Goal: Information Seeking & Learning: Compare options

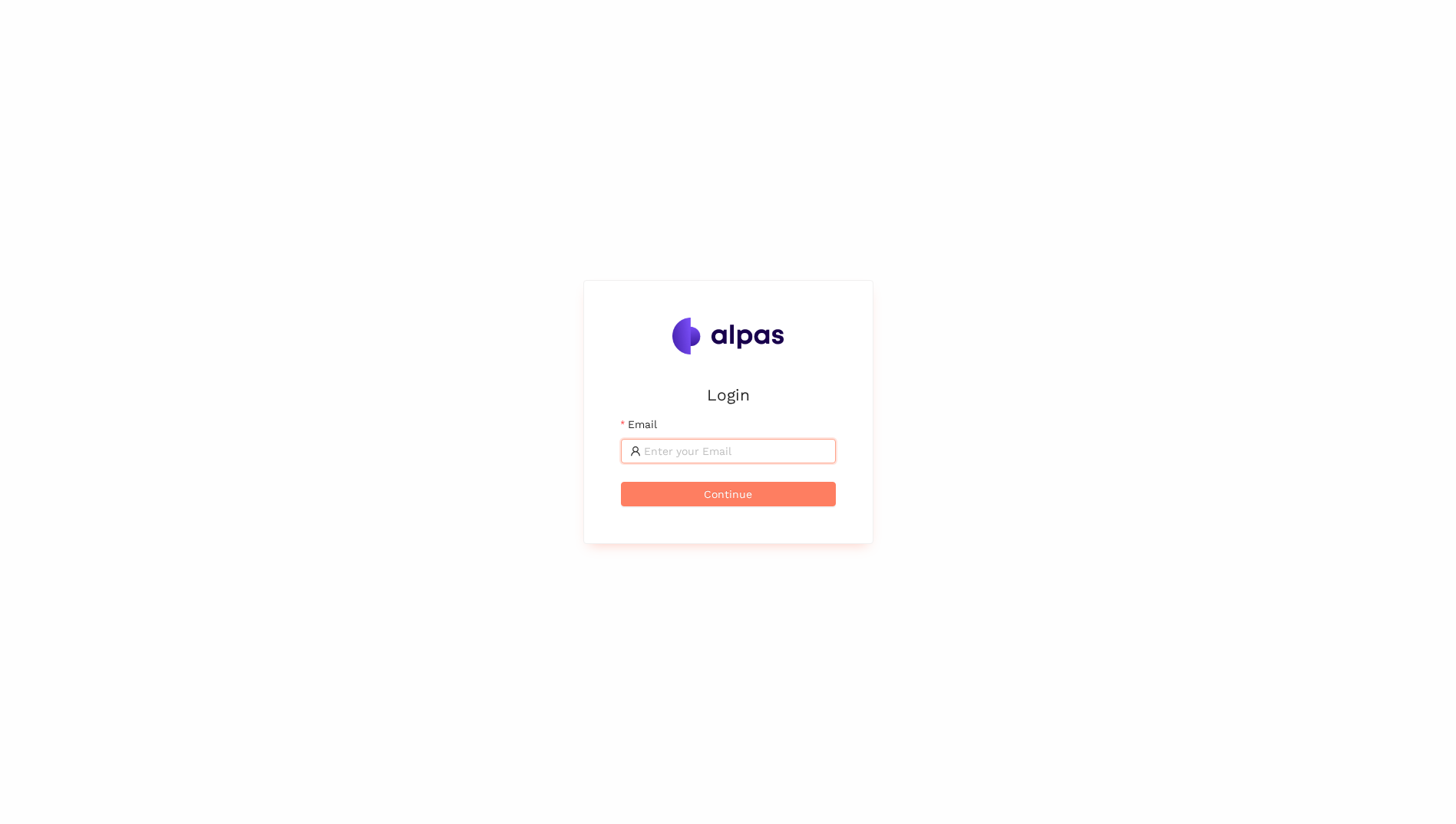
click at [697, 455] on input "Email" at bounding box center [735, 451] width 182 height 17
type input "bence.soerfoezoe@brose.com"
click at [788, 499] on button "Continue" at bounding box center [728, 494] width 215 height 25
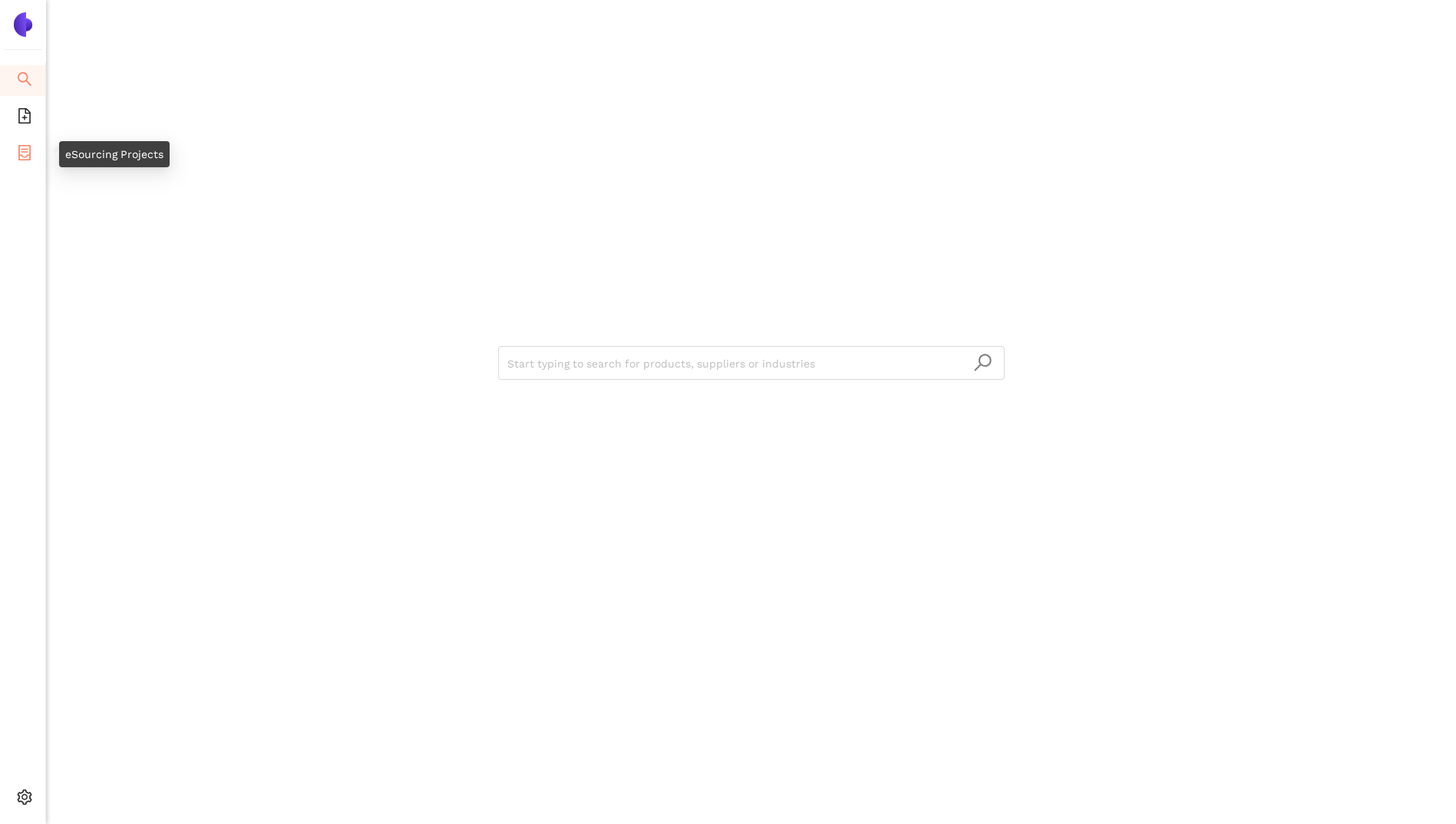
click at [19, 155] on icon "container" at bounding box center [24, 152] width 12 height 15
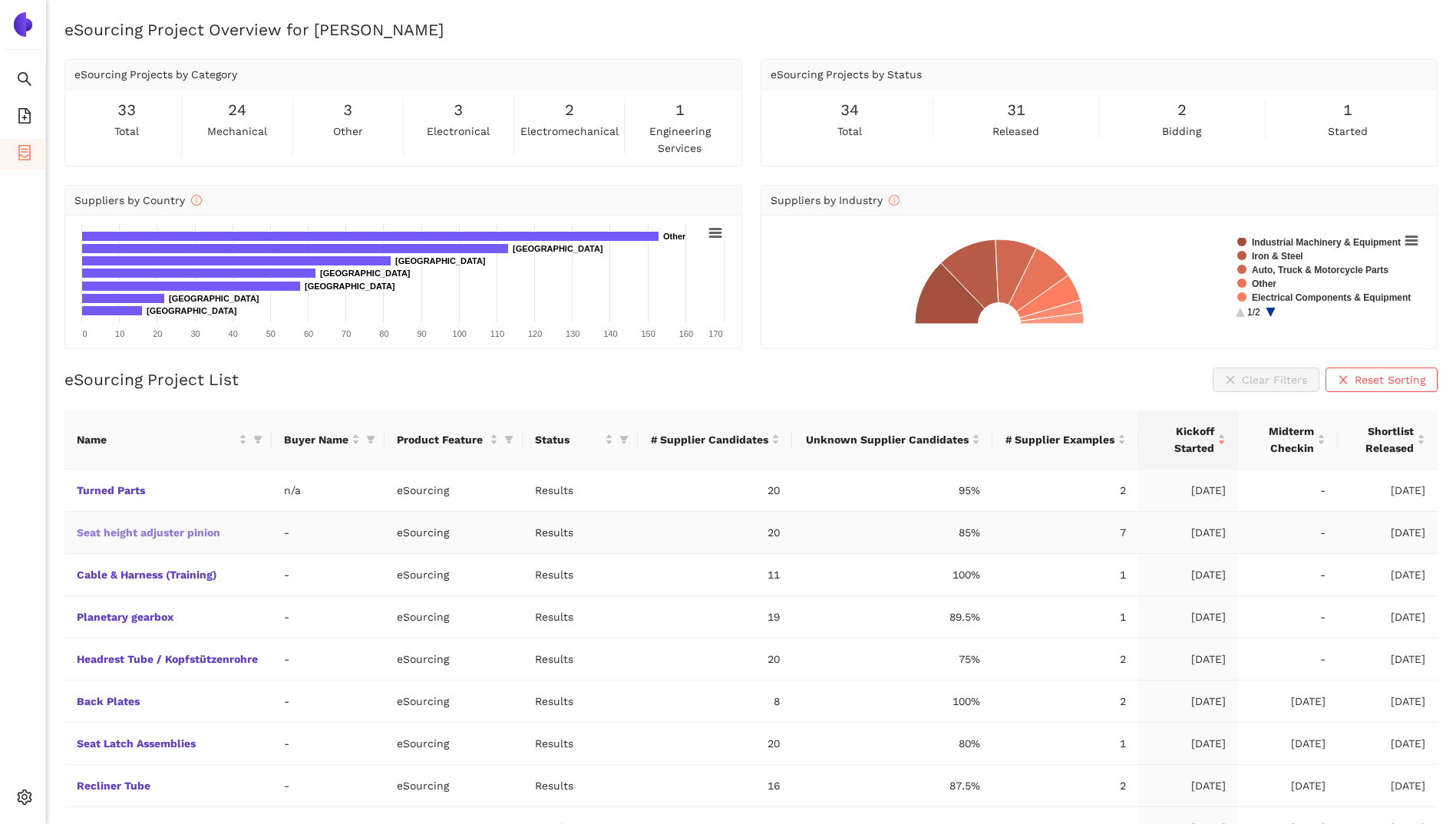
click at [0, 0] on link "Seat height adjuster pinion" at bounding box center [0, 0] width 0 height 0
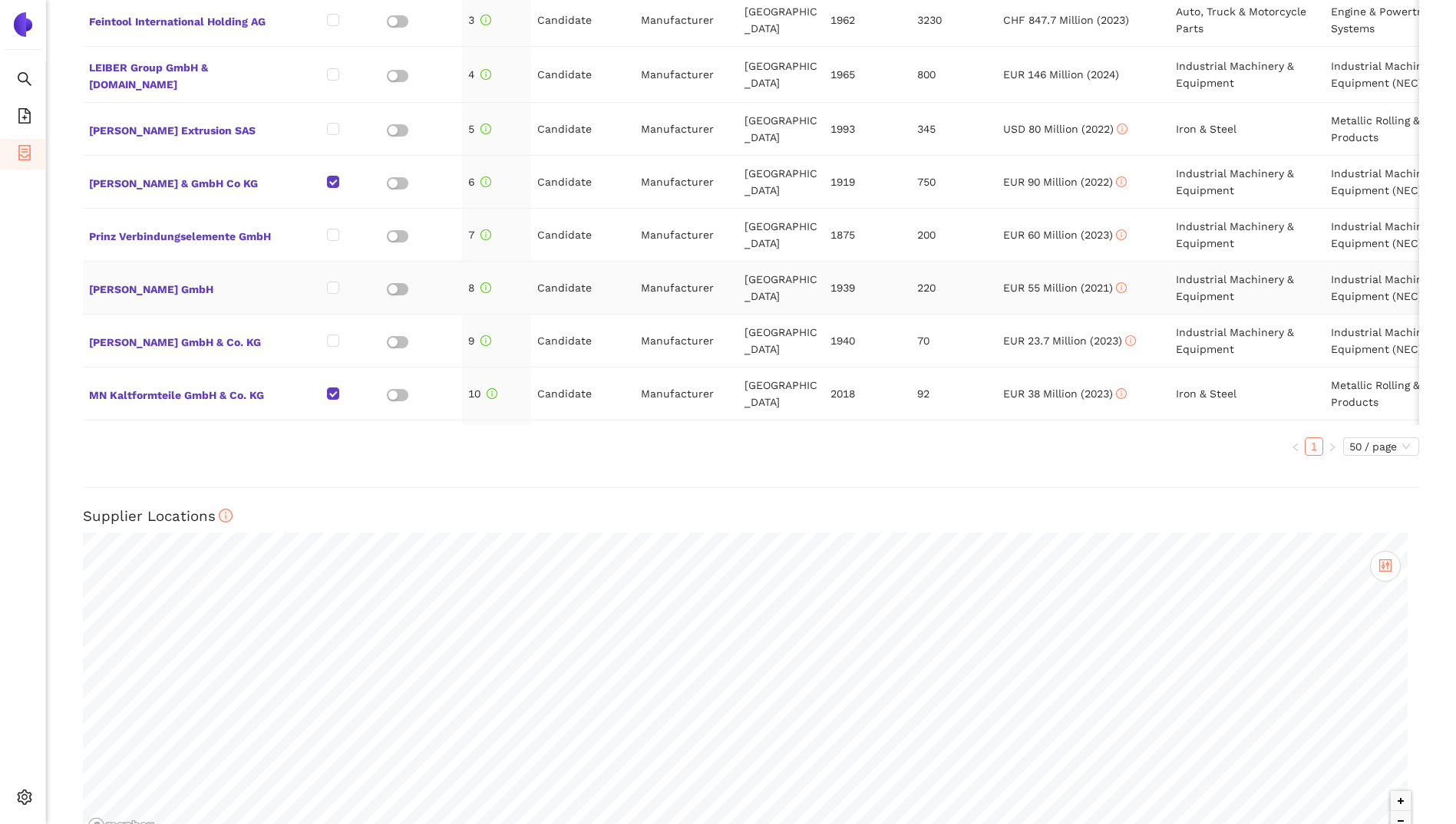
scroll to position [909, 0]
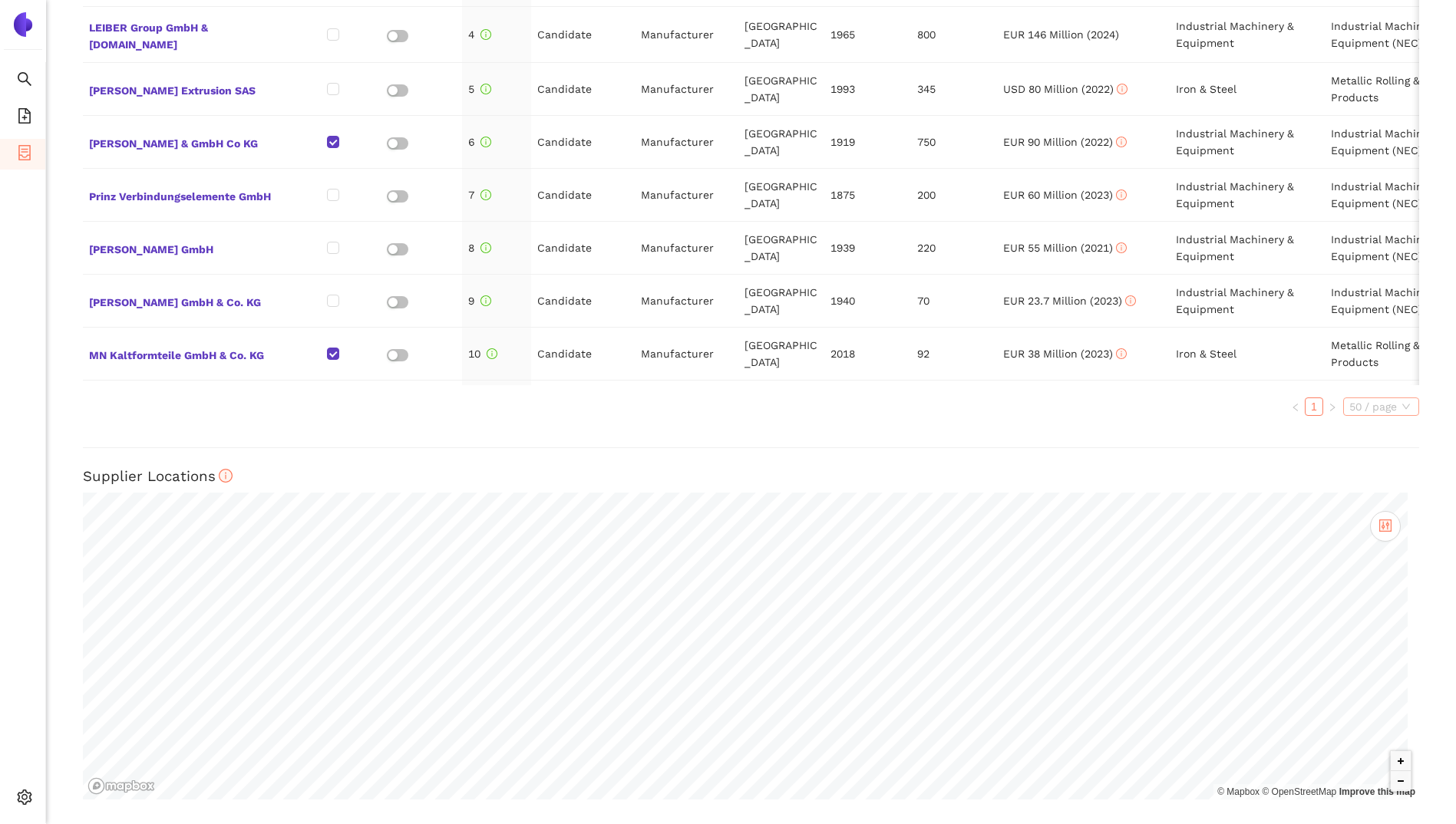
click at [1373, 406] on span "50 / page" at bounding box center [1381, 407] width 64 height 17
click at [1361, 503] on div "50 / page" at bounding box center [1381, 508] width 59 height 17
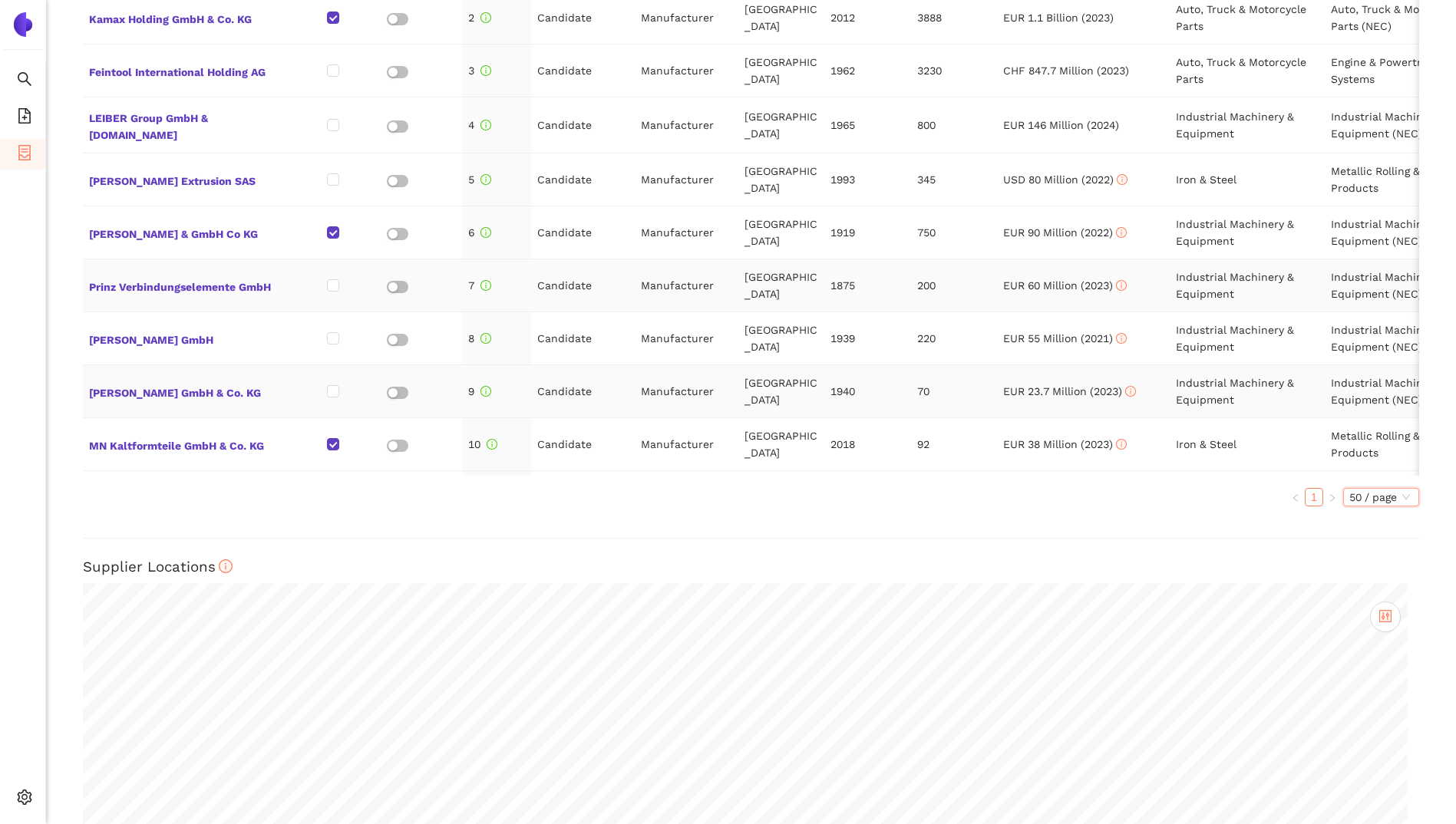
scroll to position [831, 0]
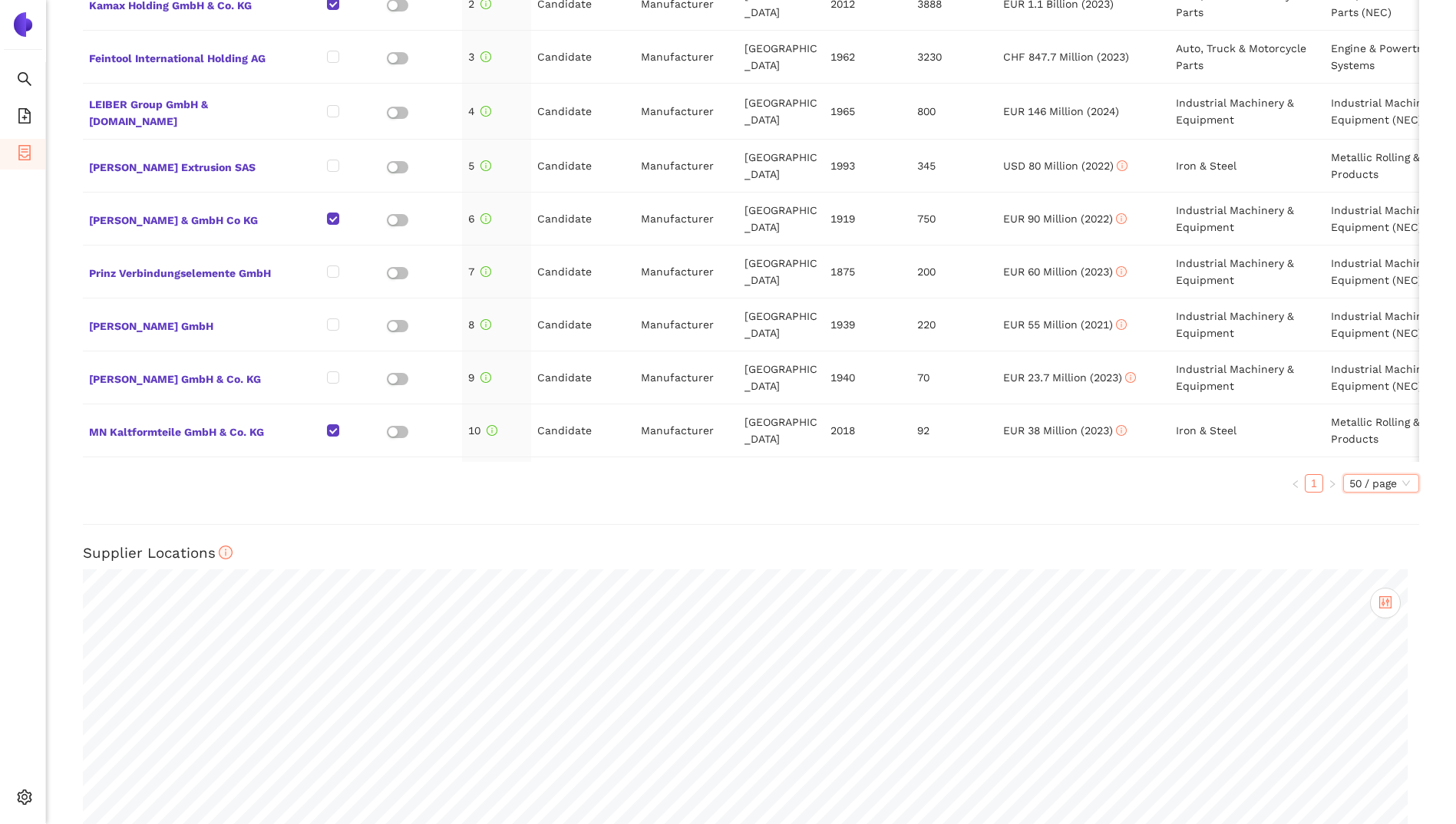
click at [1390, 484] on span "50 / page" at bounding box center [1381, 483] width 64 height 17
click at [1371, 584] on div "50 / page" at bounding box center [1381, 584] width 59 height 17
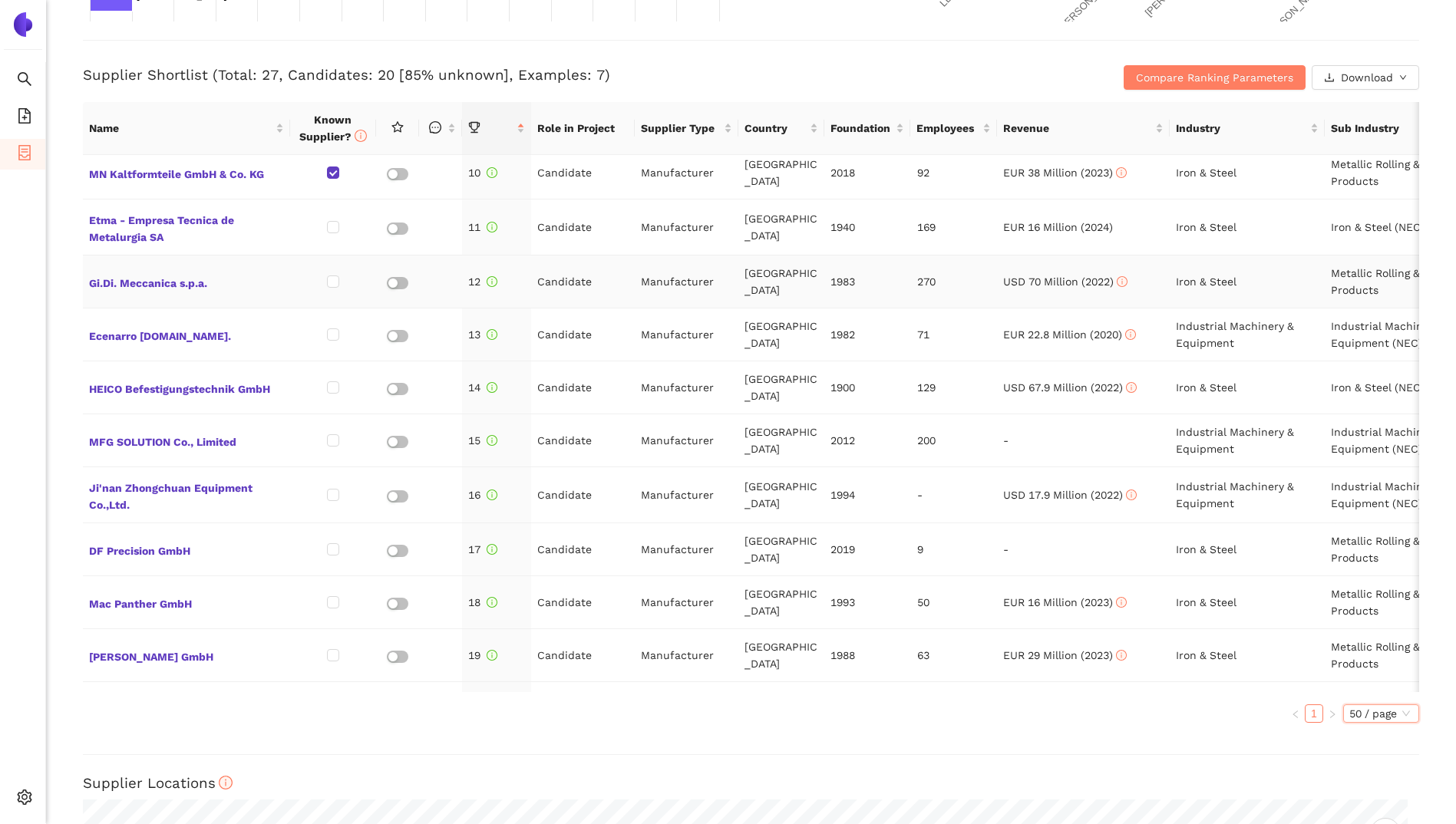
scroll to position [516, 0]
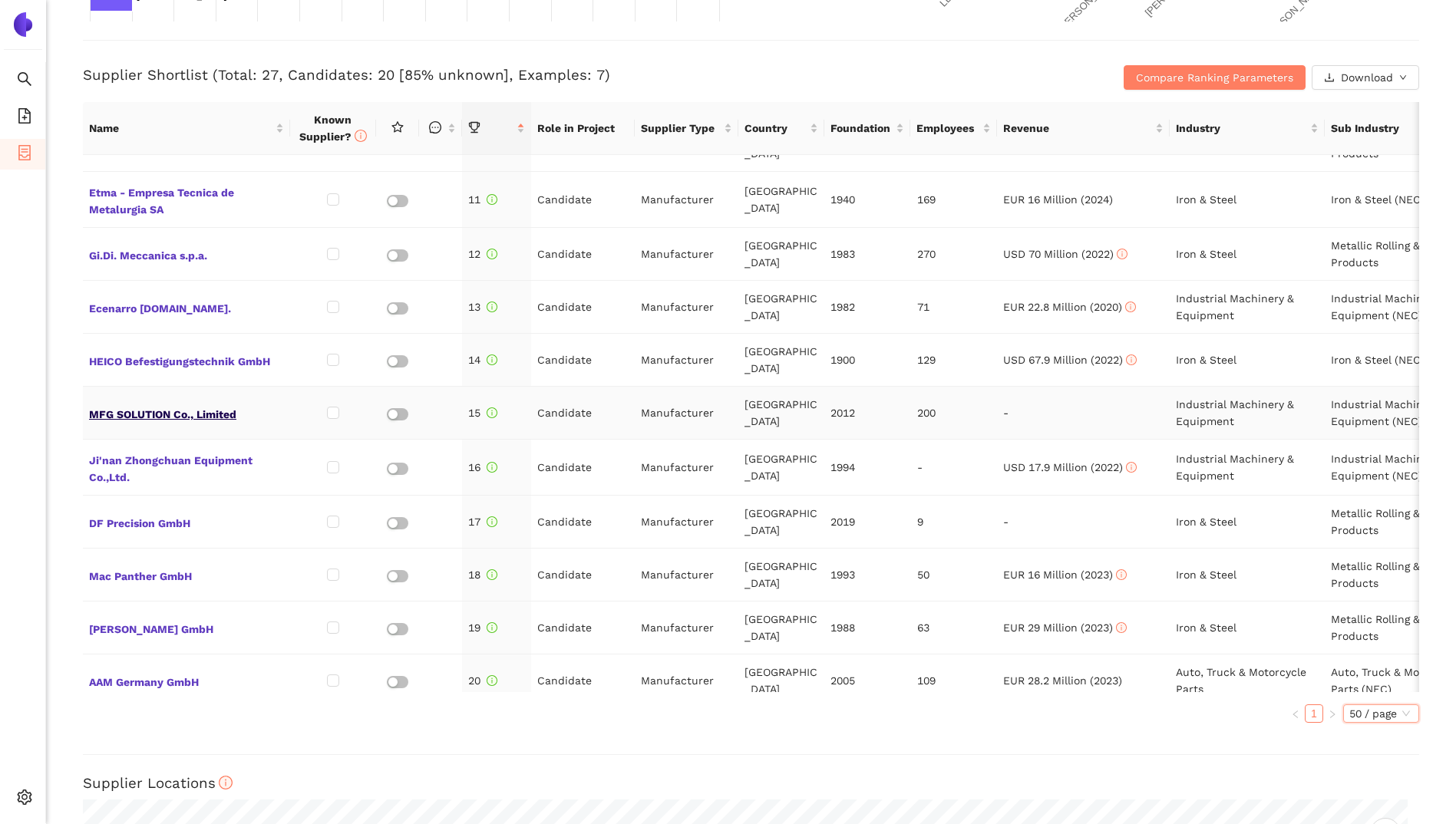
click at [232, 403] on span "MFG SOLUTION Co., Limited" at bounding box center [187, 413] width 195 height 20
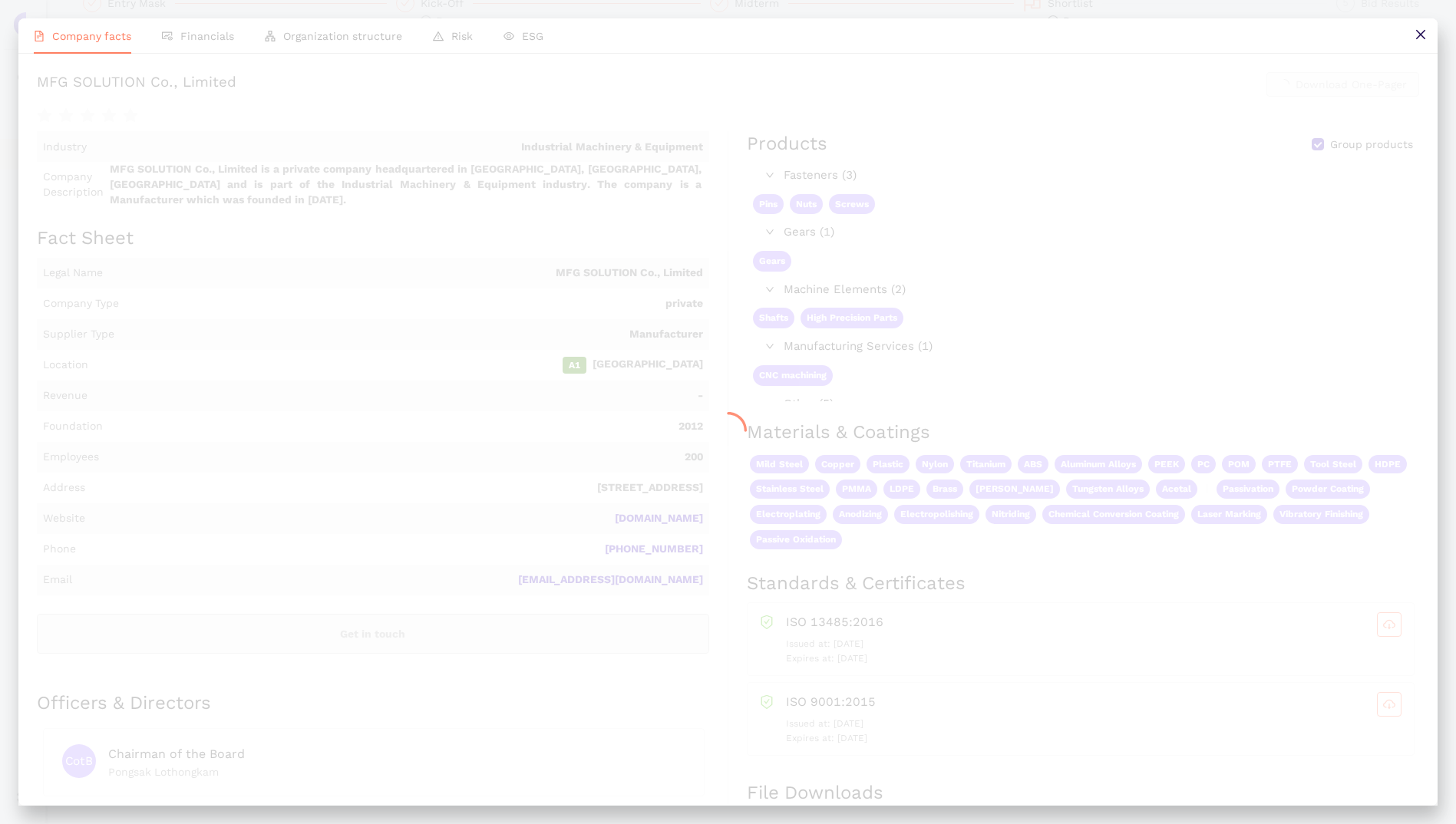
scroll to position [602, 0]
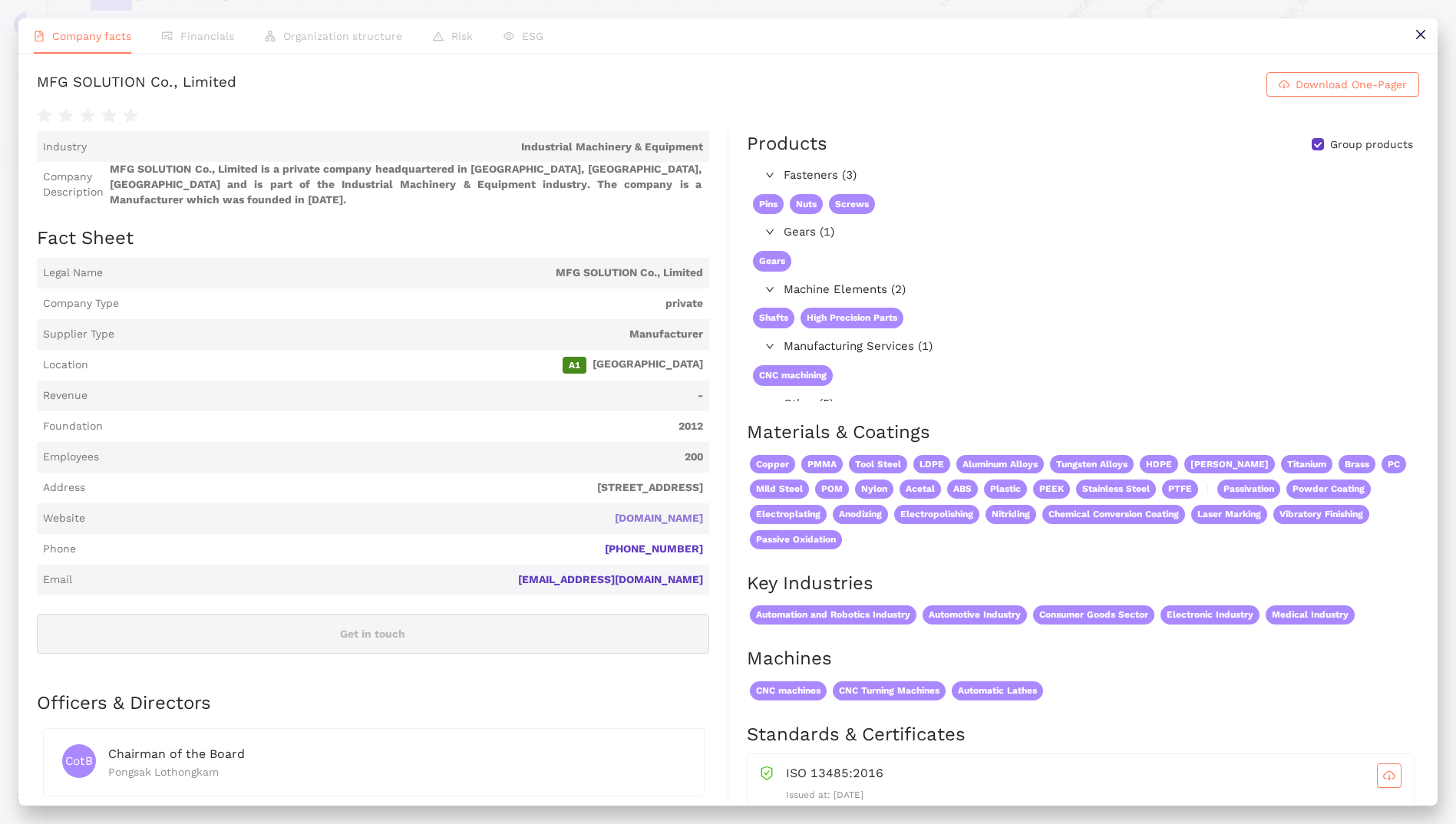
click at [0, 0] on link "[DOMAIN_NAME]" at bounding box center [0, 0] width 0 height 0
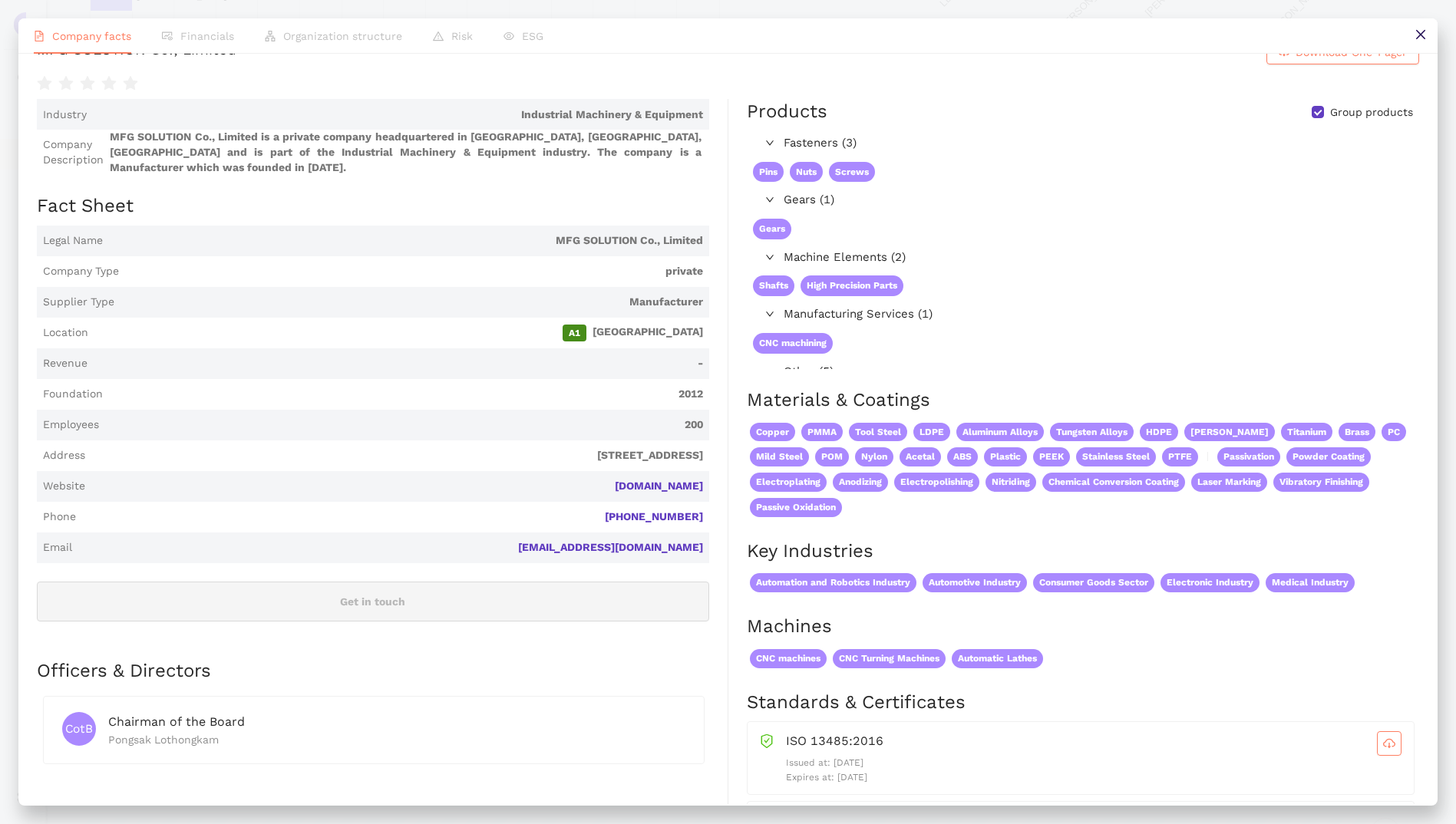
scroll to position [61, 0]
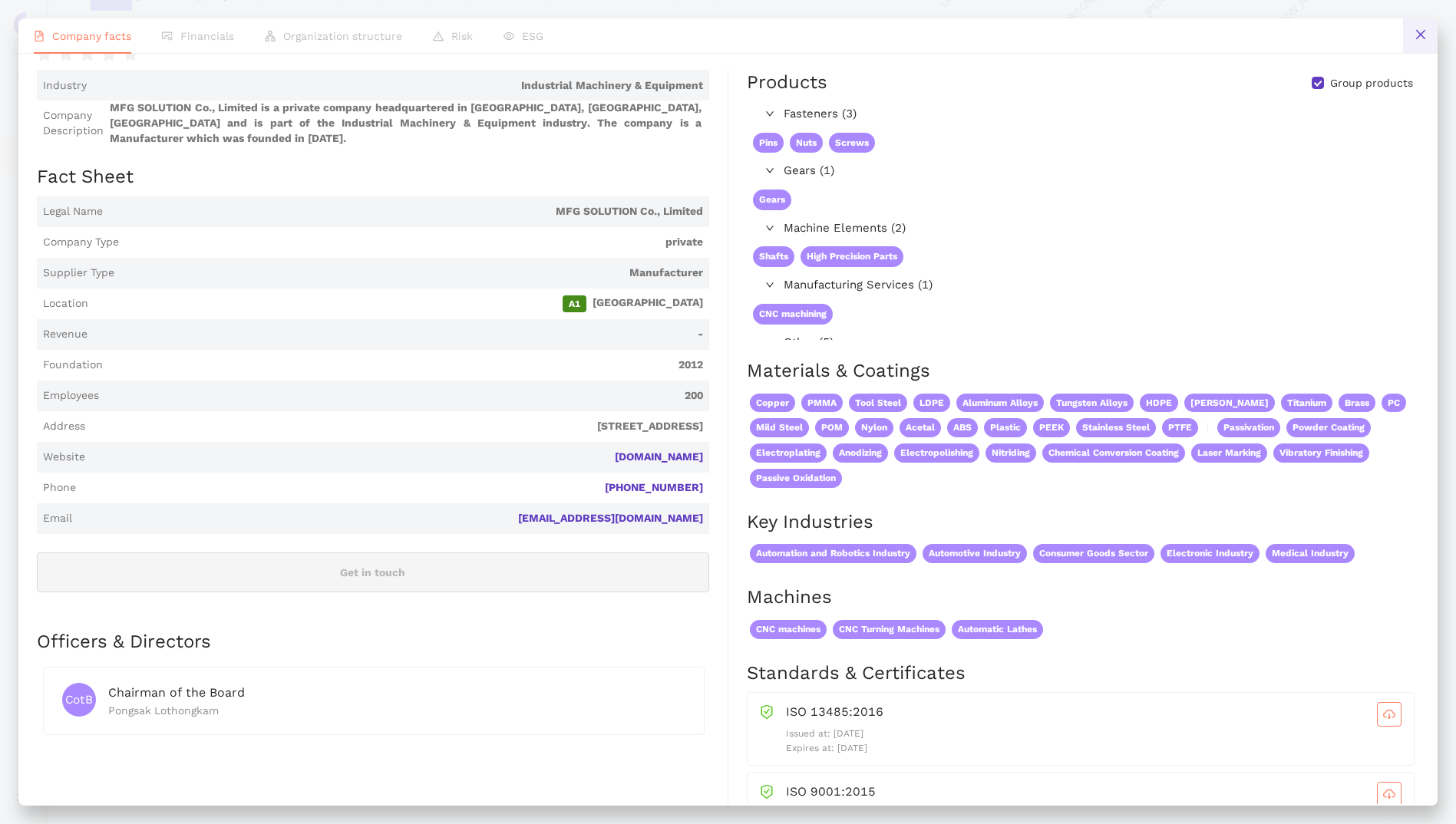
click at [1421, 39] on icon "close" at bounding box center [1420, 34] width 12 height 12
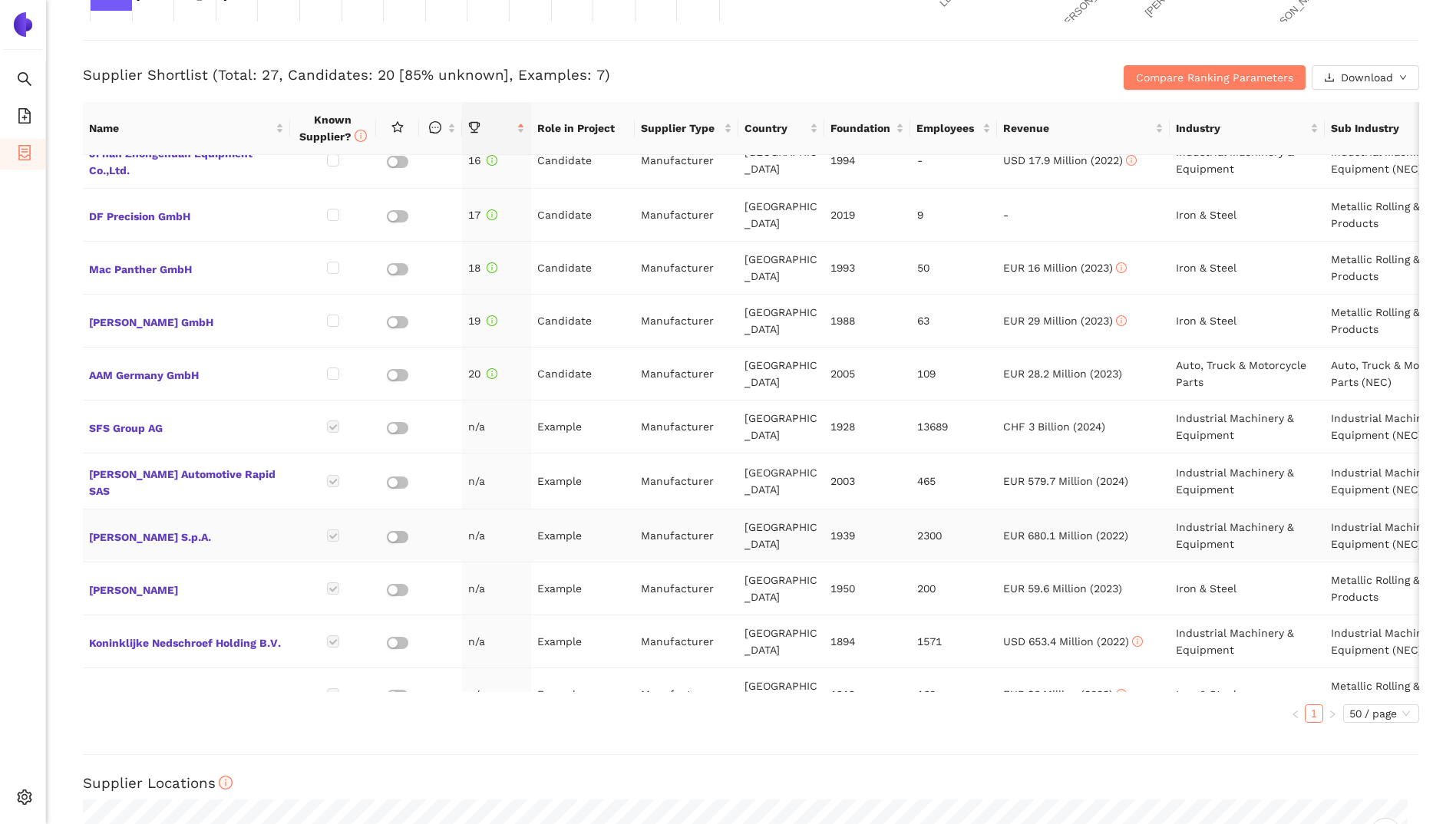
scroll to position [746, 0]
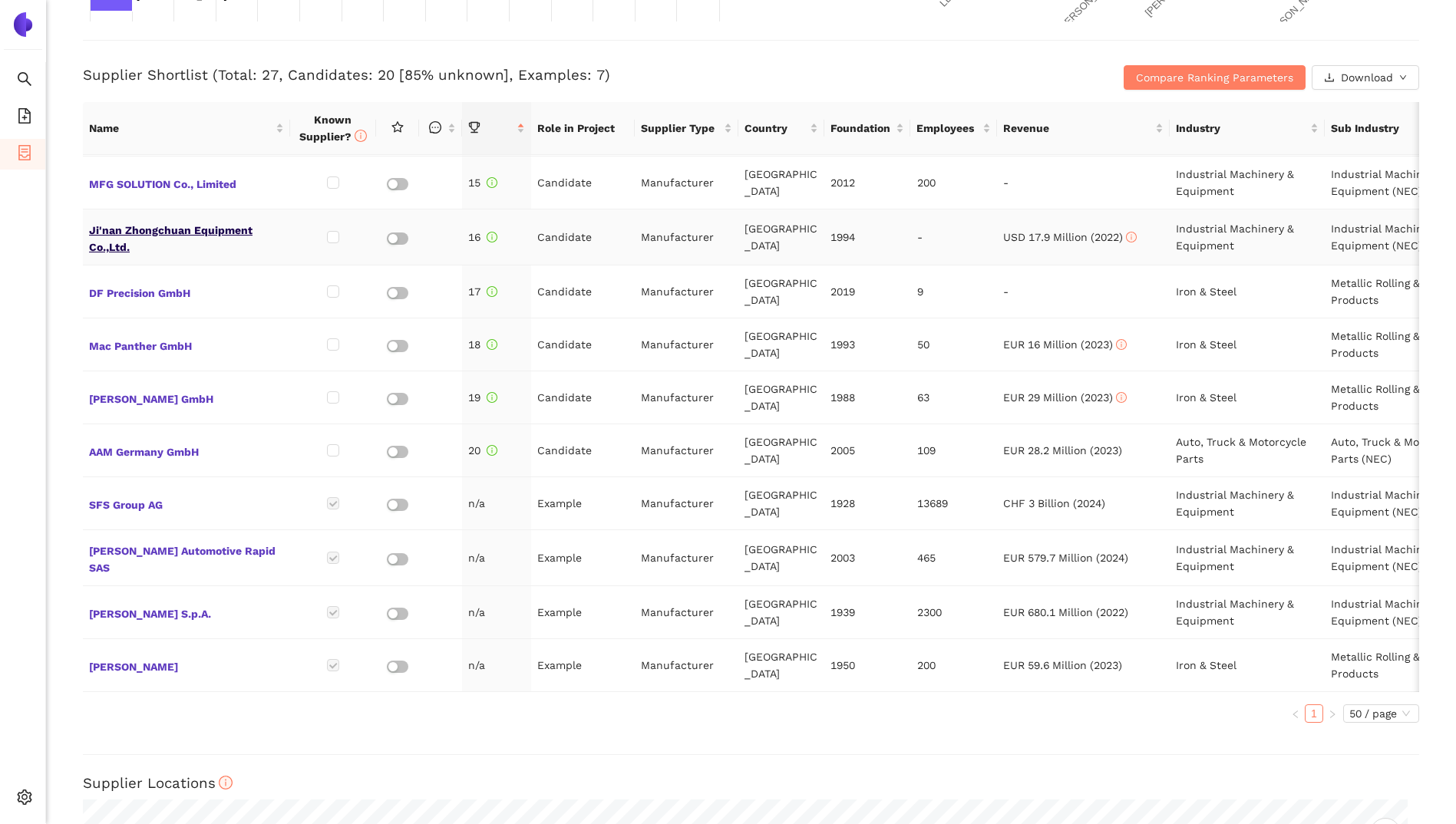
click at [222, 219] on span "Ji'nan Zhongchuan Equipment Co.,Ltd." at bounding box center [187, 237] width 195 height 36
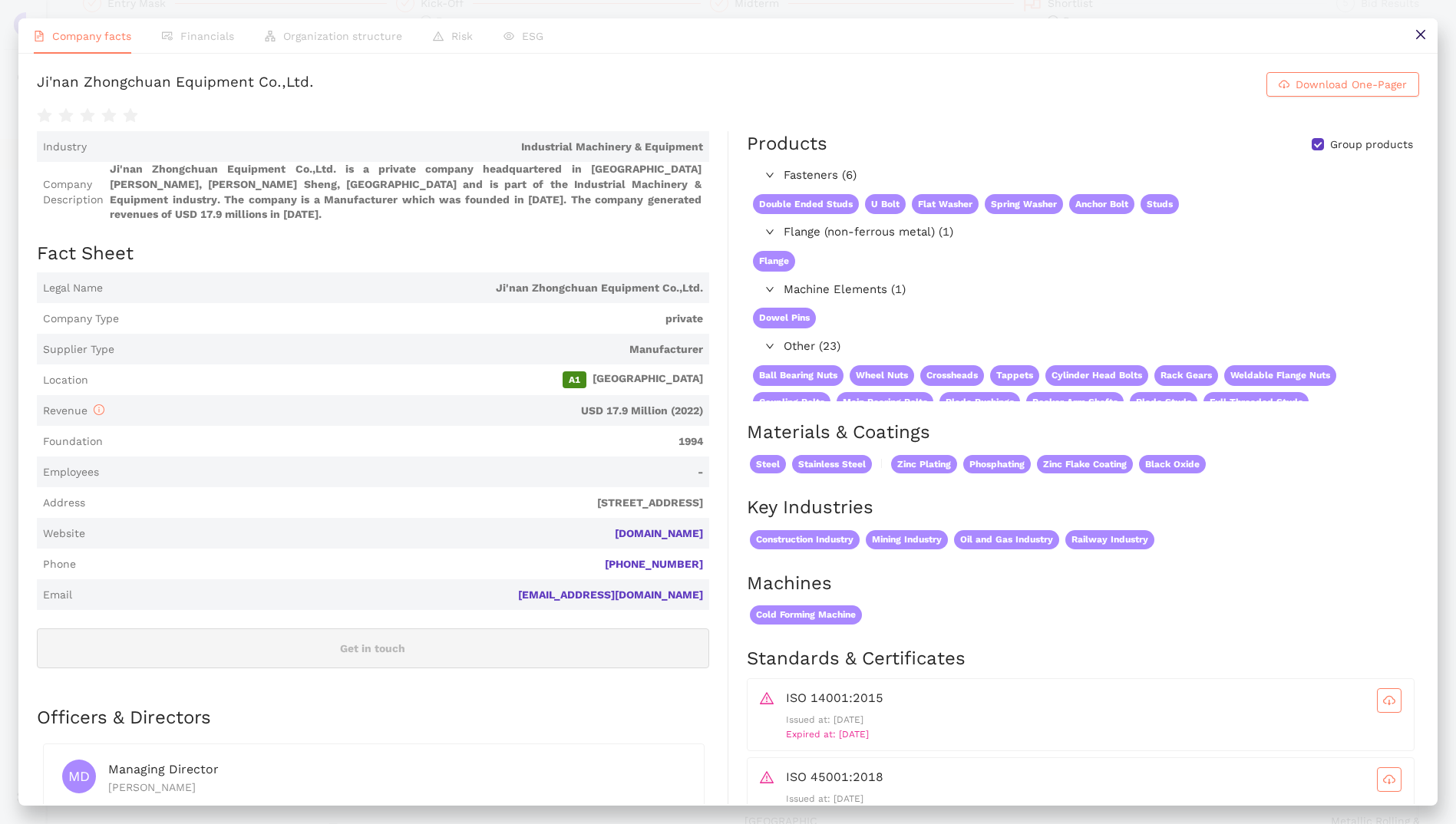
scroll to position [602, 0]
click at [0, 0] on link "[DOMAIN_NAME]" at bounding box center [0, 0] width 0 height 0
click at [1419, 35] on icon "close" at bounding box center [1420, 34] width 12 height 12
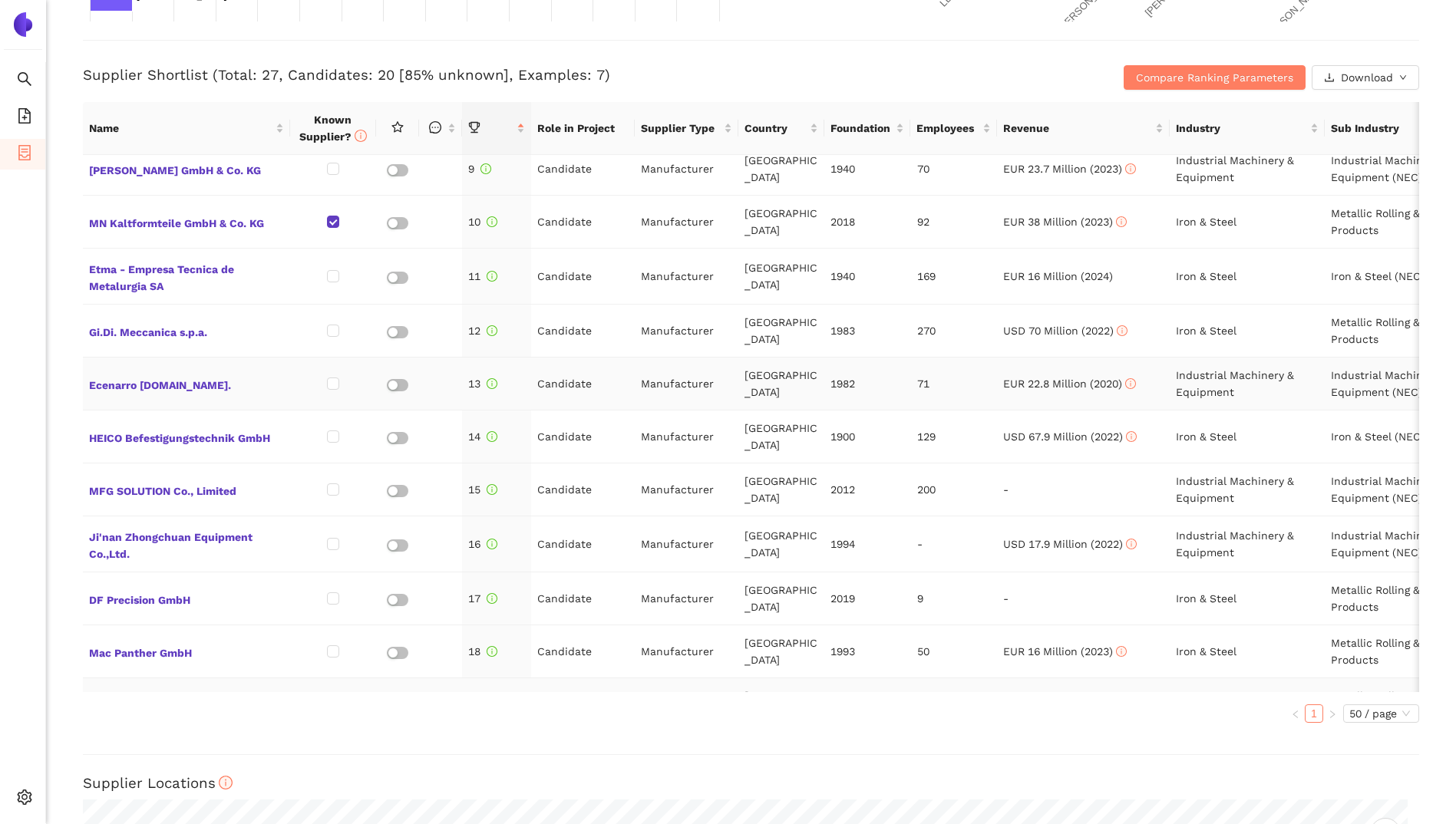
scroll to position [362, 0]
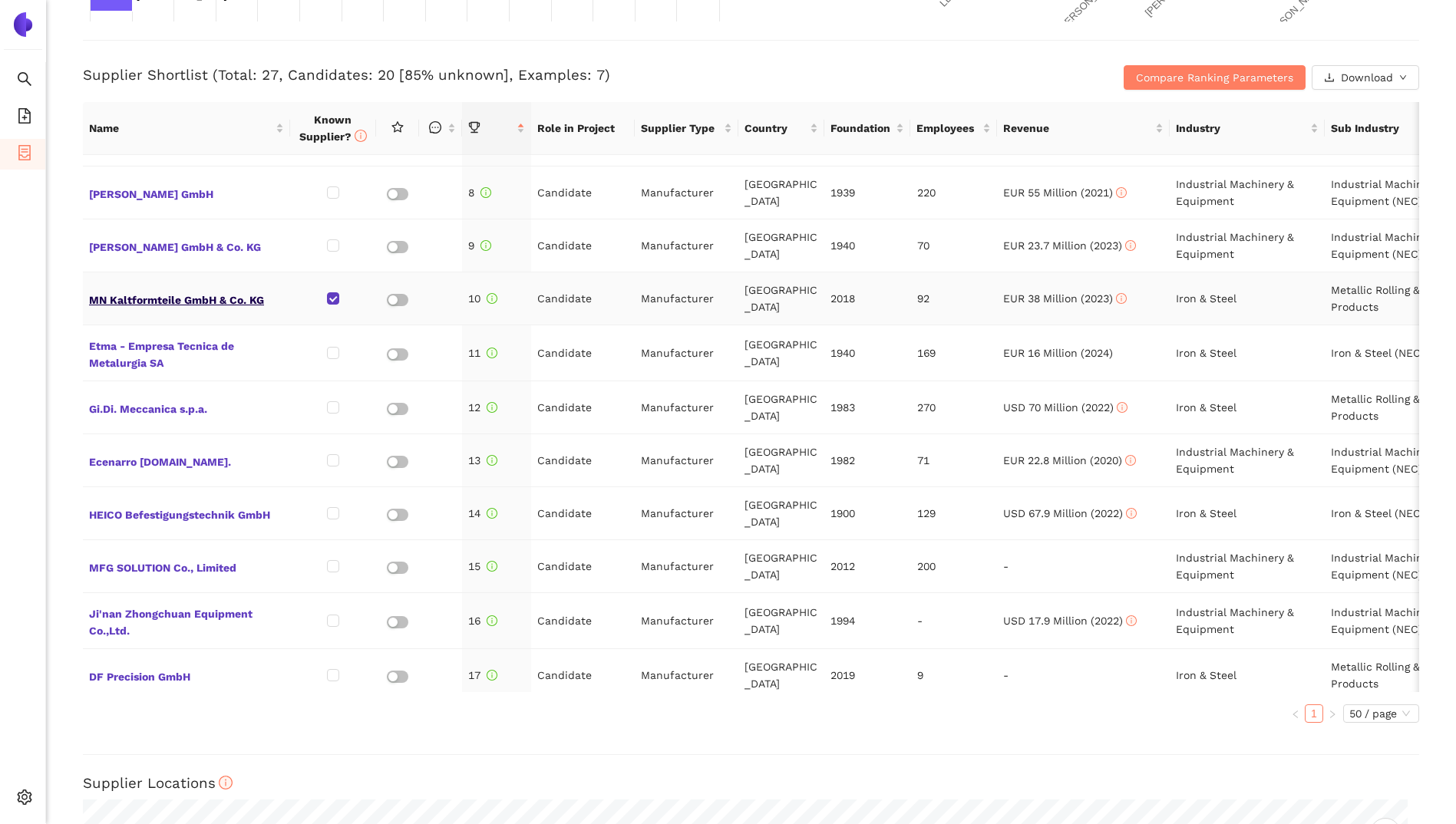
click at [180, 296] on span "MN Kaltformteile GmbH & Co. KG" at bounding box center [187, 298] width 195 height 20
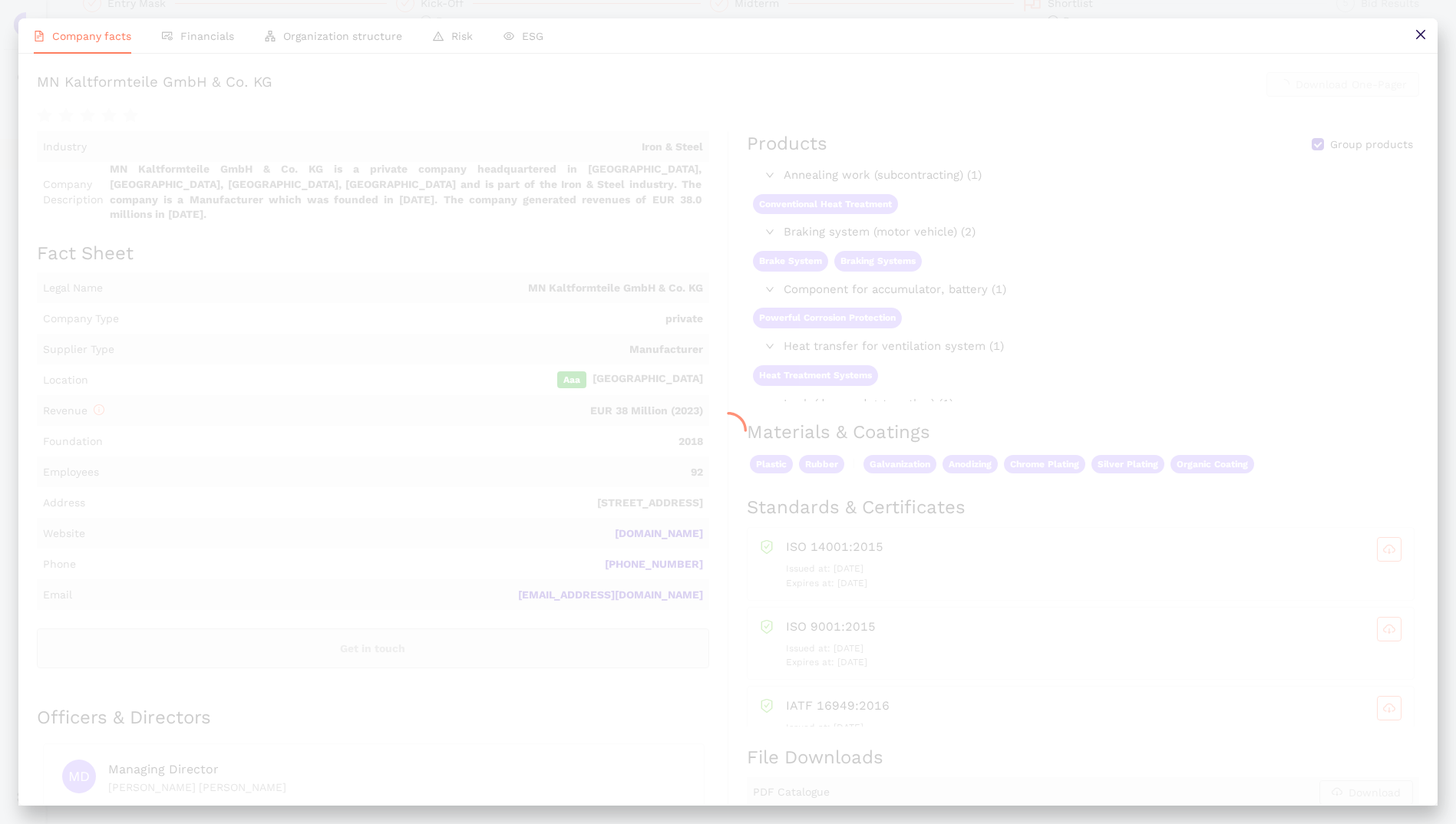
scroll to position [170, 0]
click at [1426, 36] on icon "close" at bounding box center [1420, 34] width 12 height 12
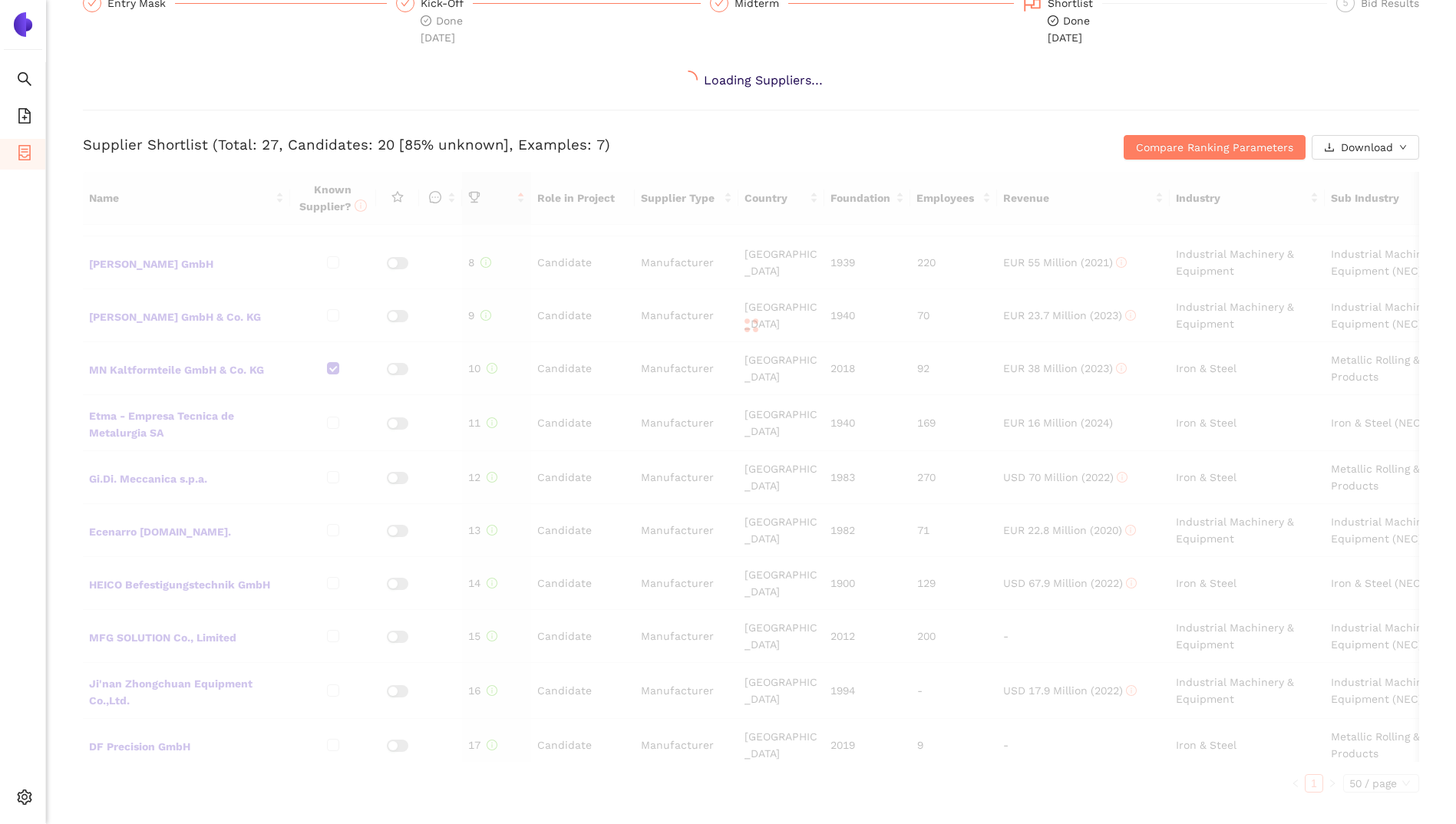
click at [276, 283] on div at bounding box center [750, 325] width 1336 height 307
click at [1245, 149] on span "Compare Ranking Parameters" at bounding box center [1214, 147] width 158 height 17
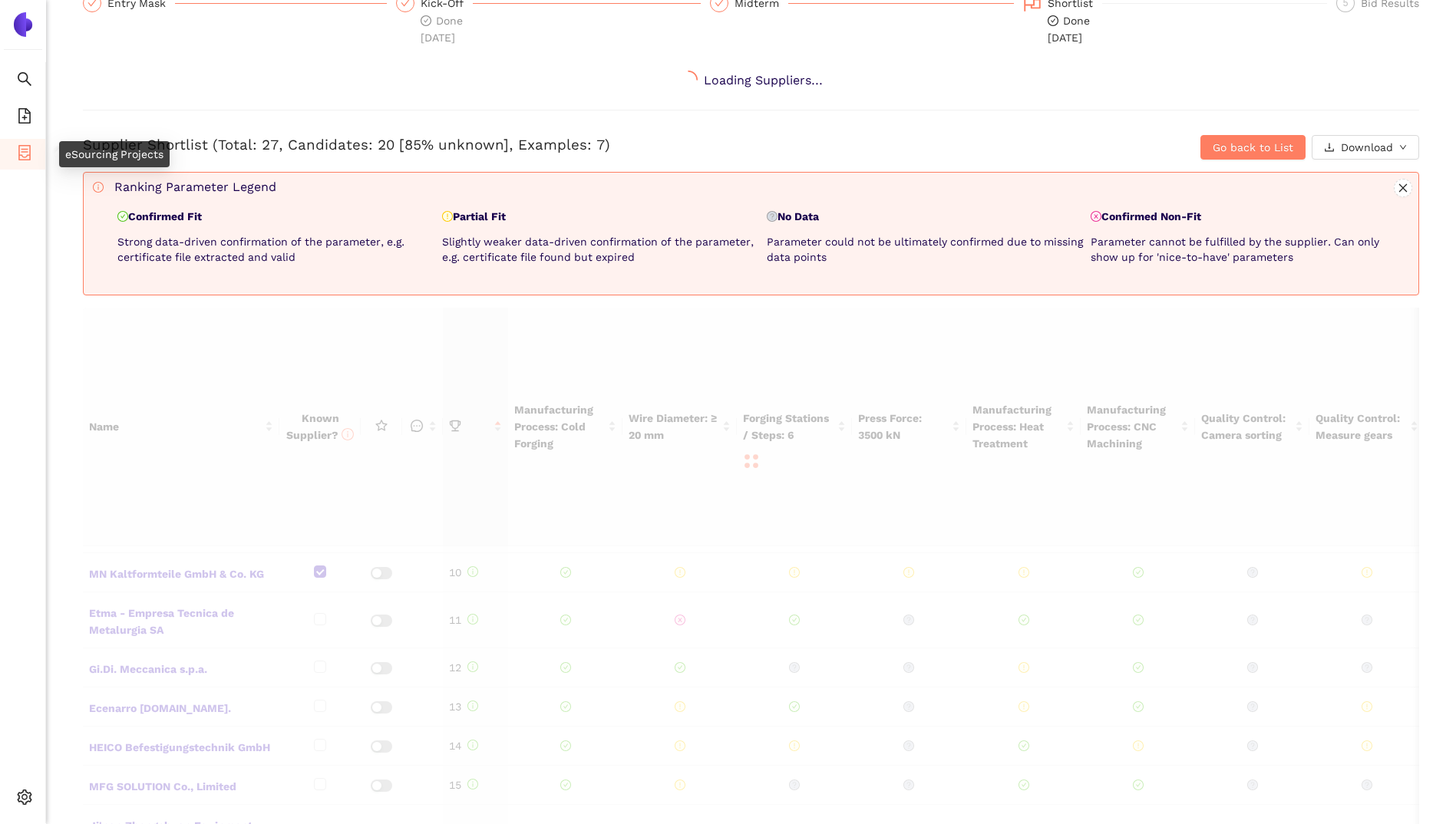
click at [20, 151] on icon "container" at bounding box center [25, 152] width 15 height 15
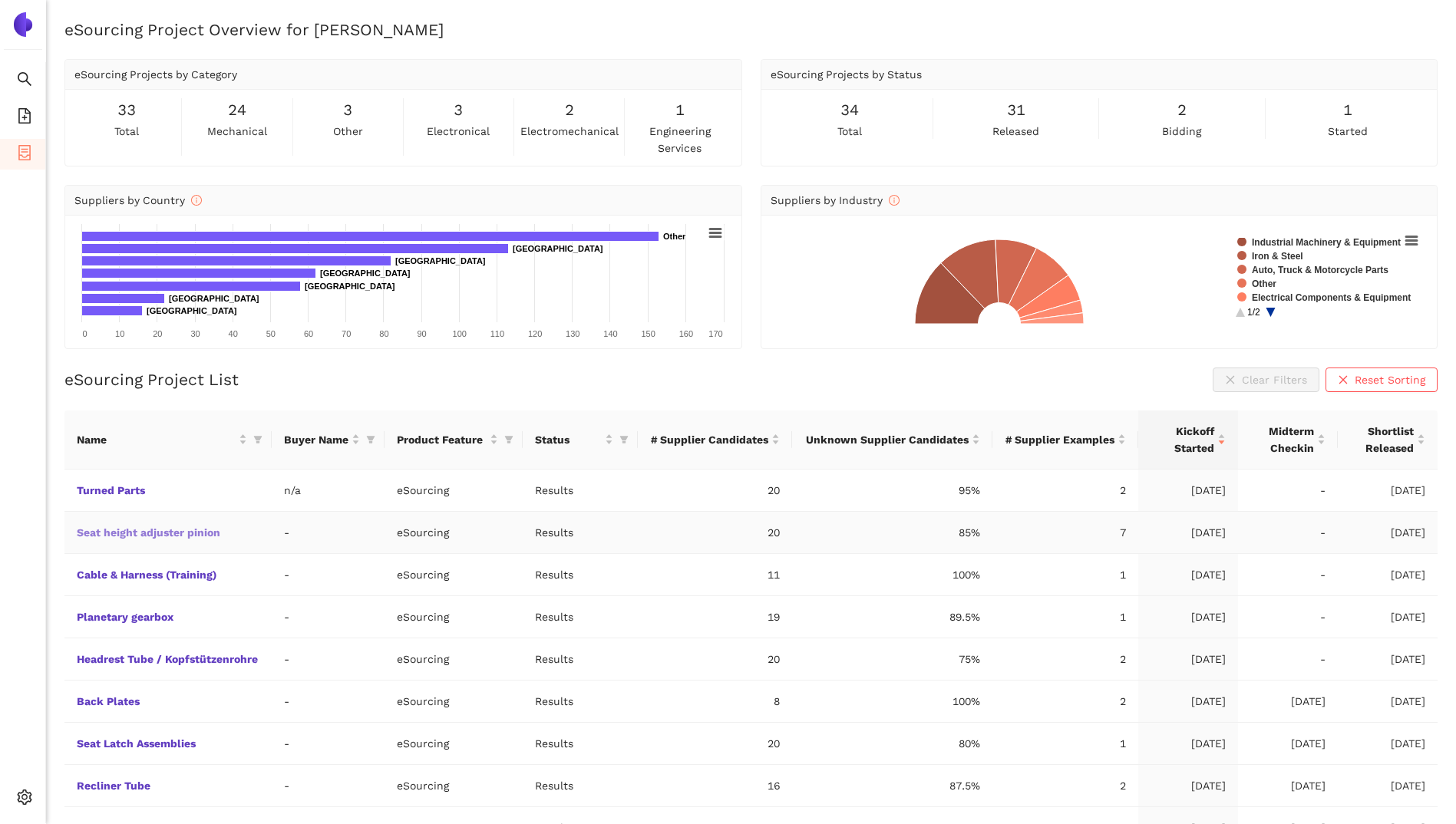
click at [0, 0] on link "Seat height adjuster pinion" at bounding box center [0, 0] width 0 height 0
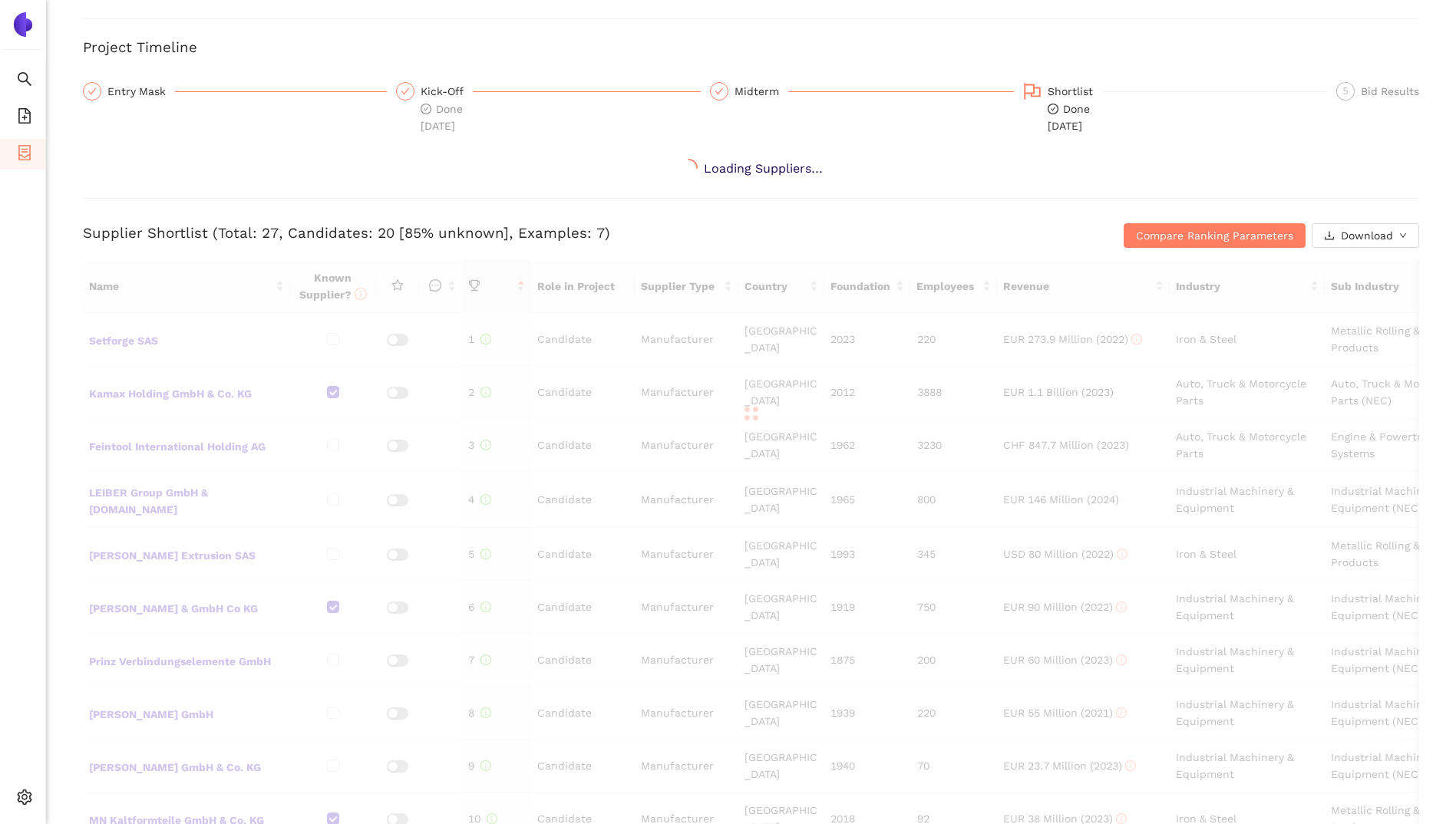
scroll to position [170, 0]
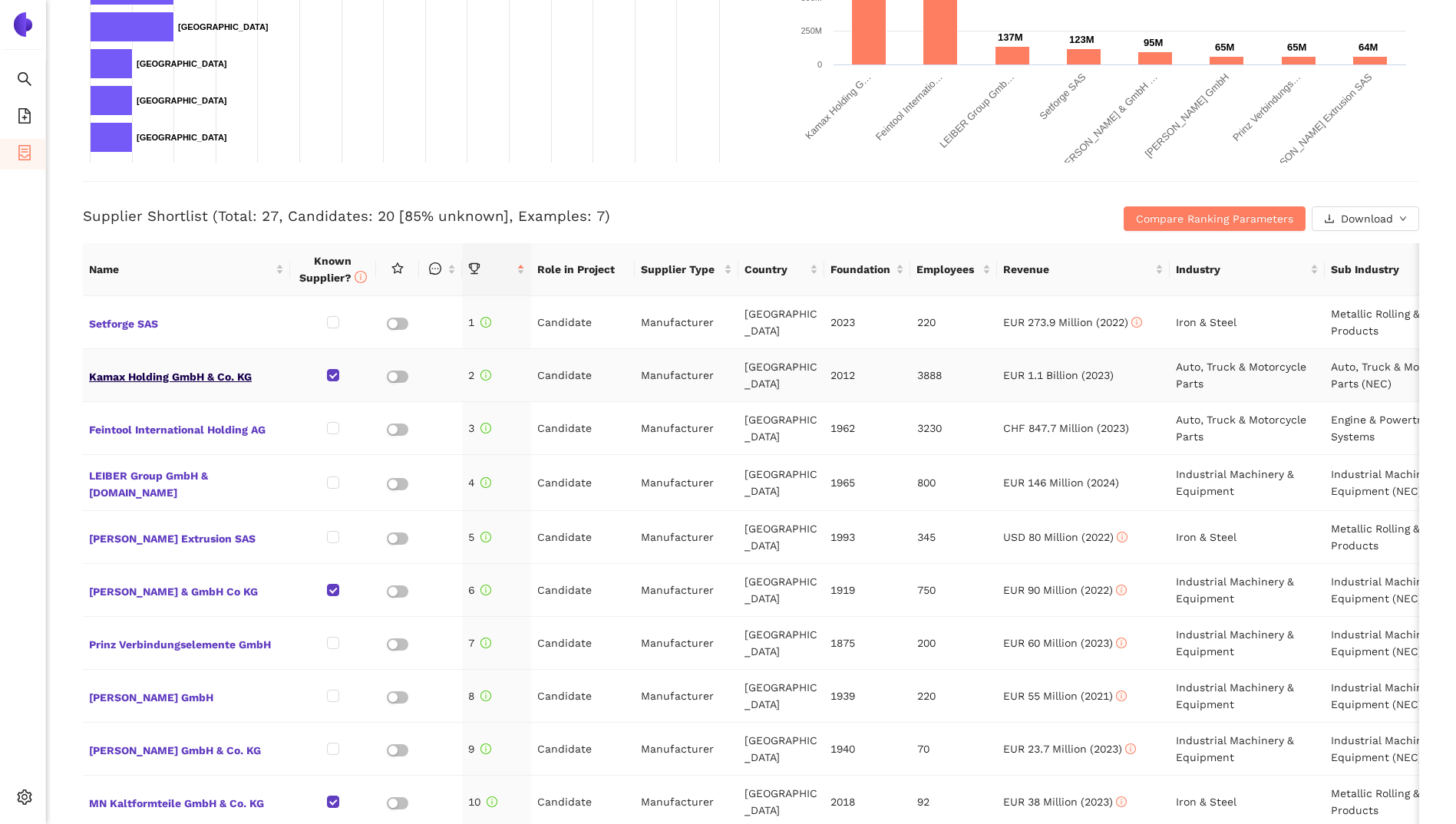
click at [217, 376] on span "Kamax Holding GmbH & Co. KG" at bounding box center [187, 376] width 195 height 20
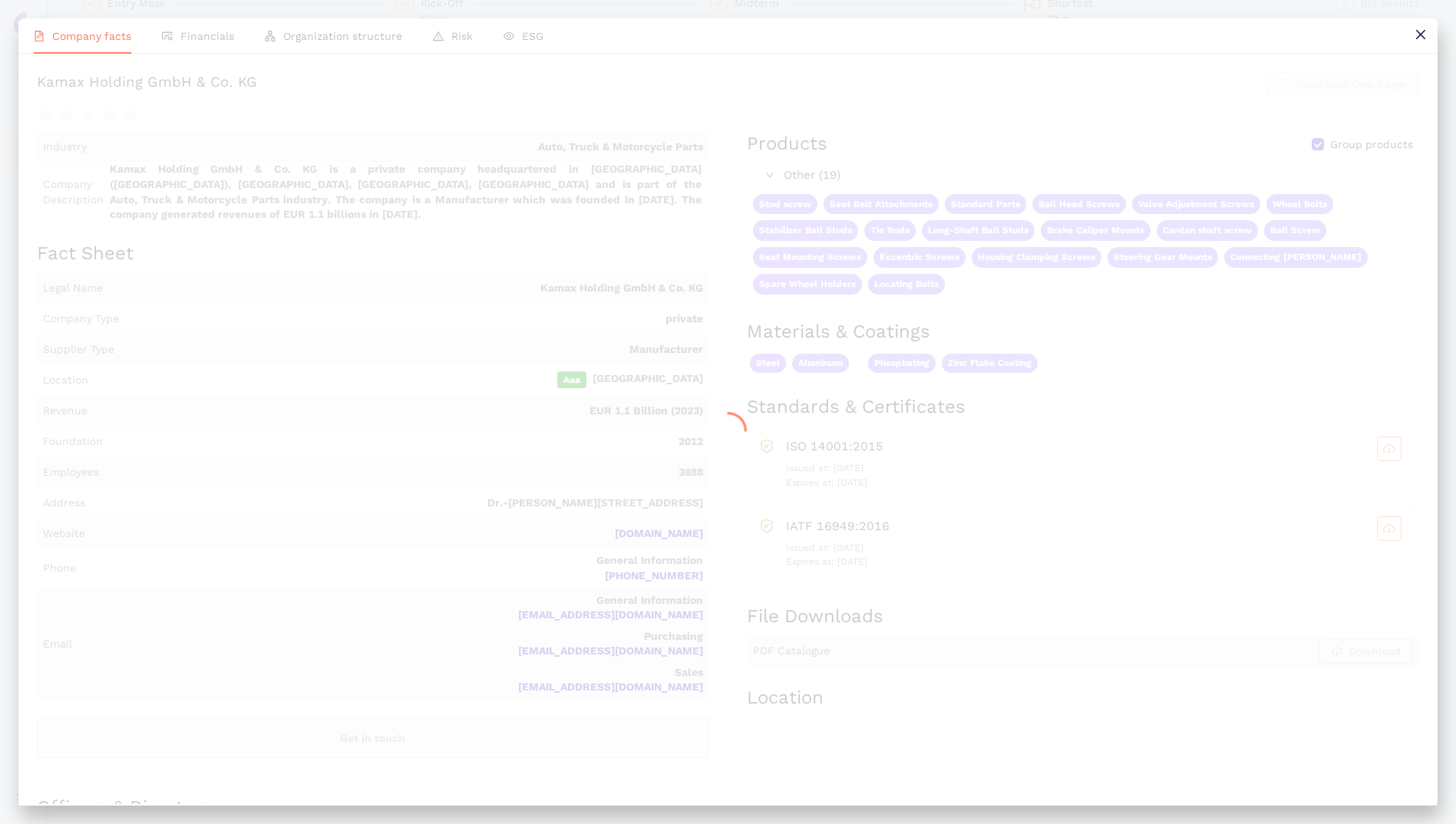
scroll to position [460, 0]
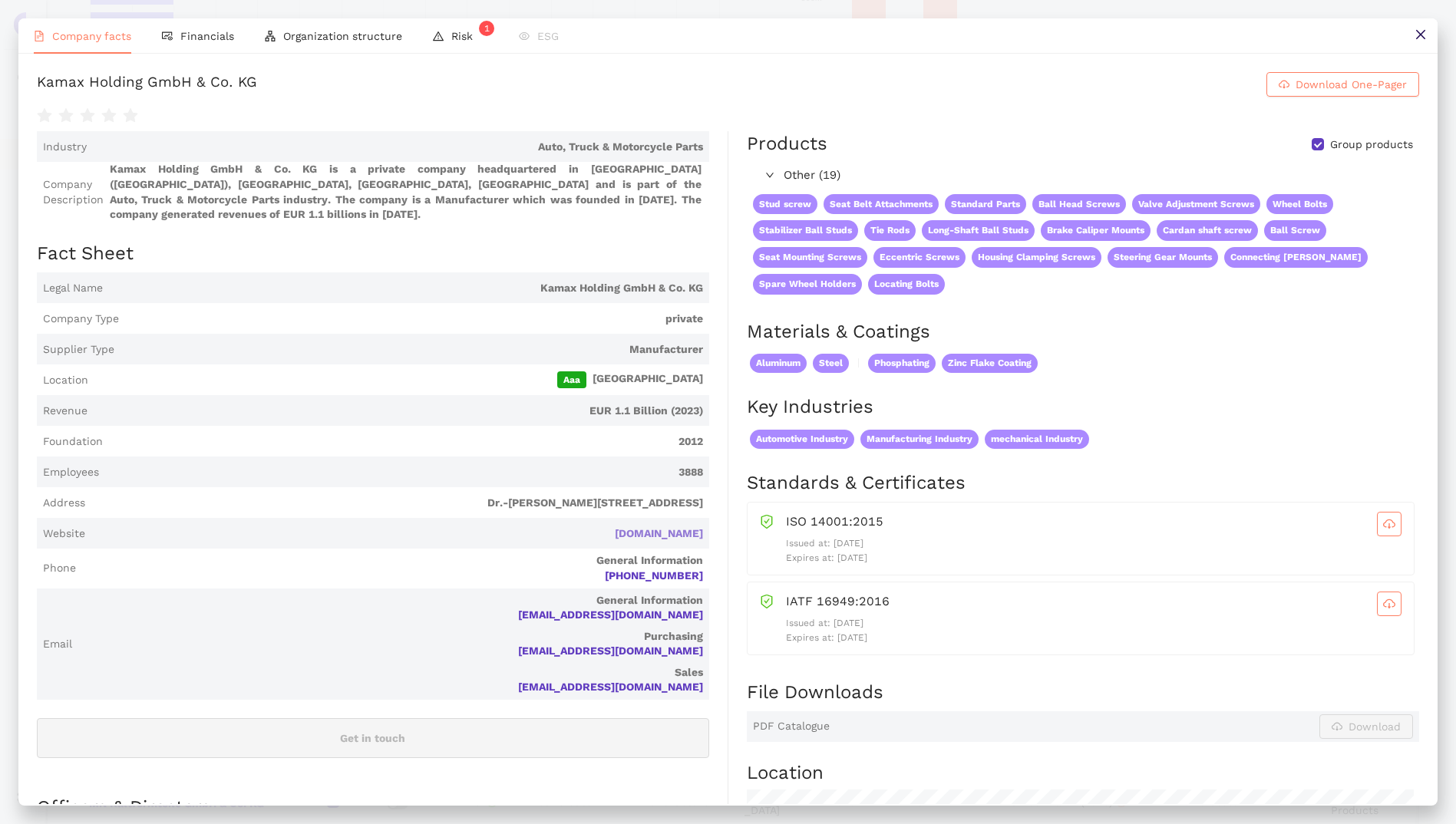
click at [0, 0] on link "kamax.com" at bounding box center [0, 0] width 0 height 0
click at [1423, 34] on icon "close" at bounding box center [1420, 34] width 12 height 12
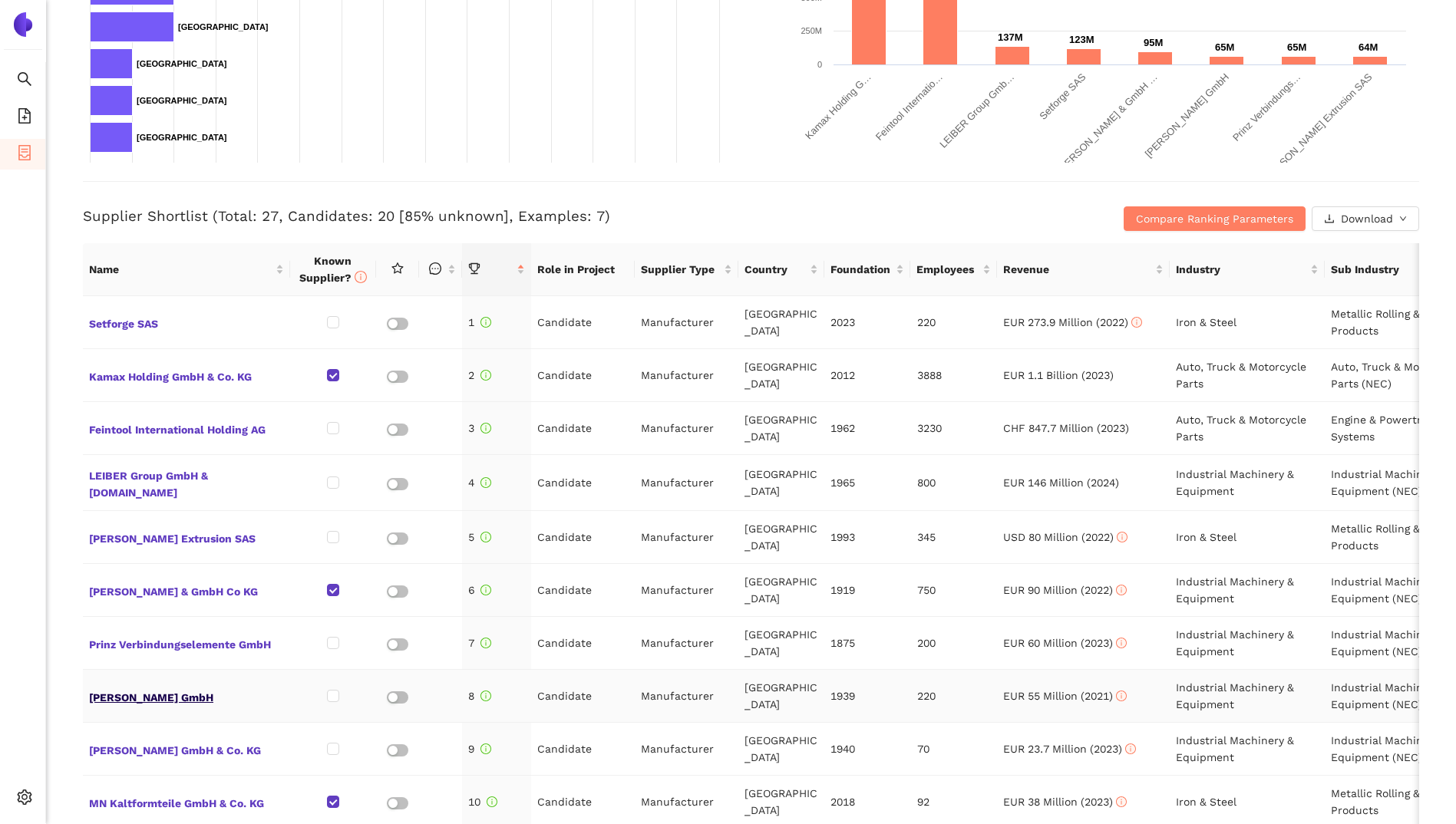
click at [149, 700] on span "[PERSON_NAME] GmbH" at bounding box center [187, 696] width 195 height 20
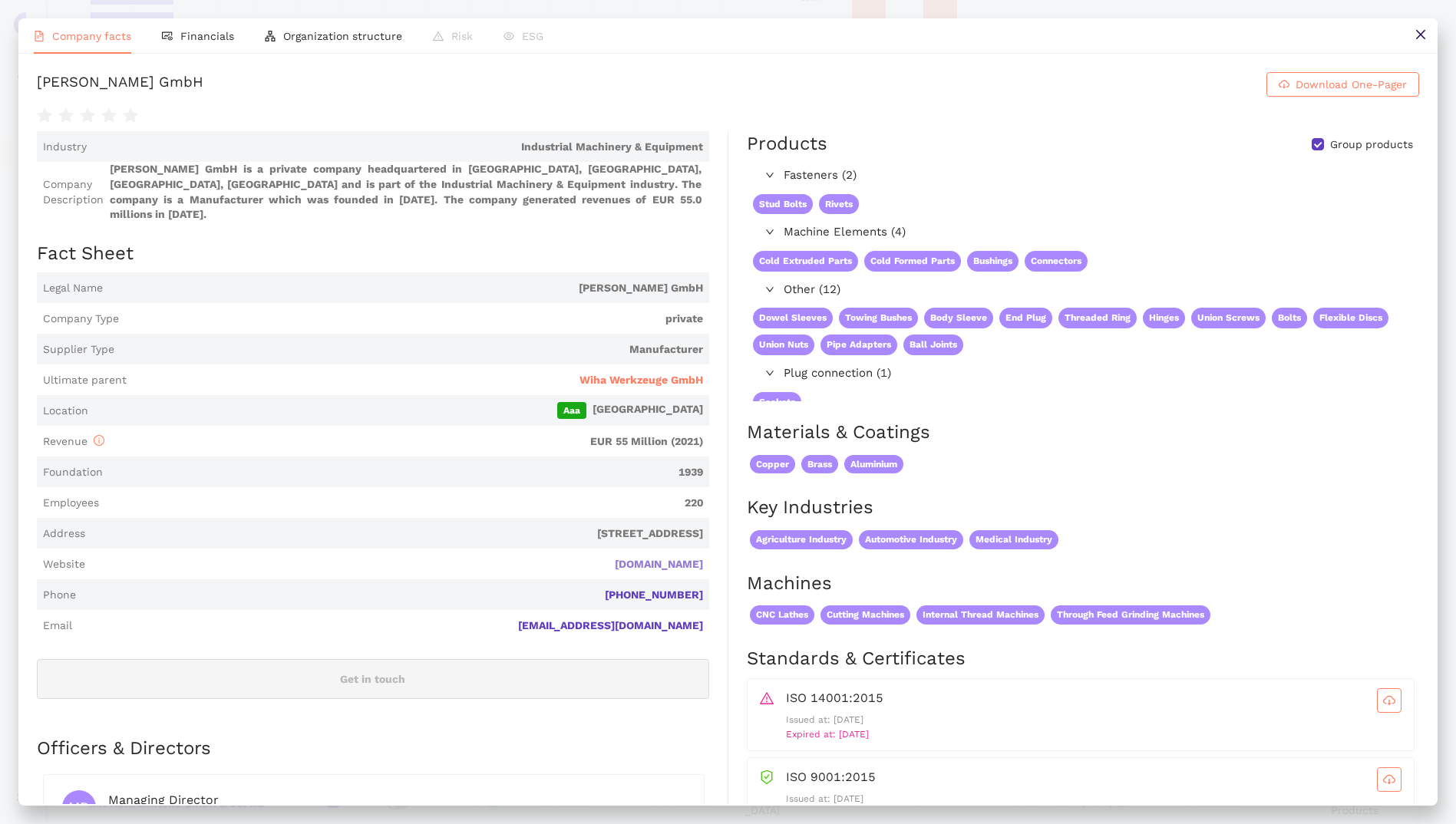
click at [0, 0] on link "wiha-wuppertal.de" at bounding box center [0, 0] width 0 height 0
click at [1418, 36] on icon "close" at bounding box center [1420, 34] width 12 height 12
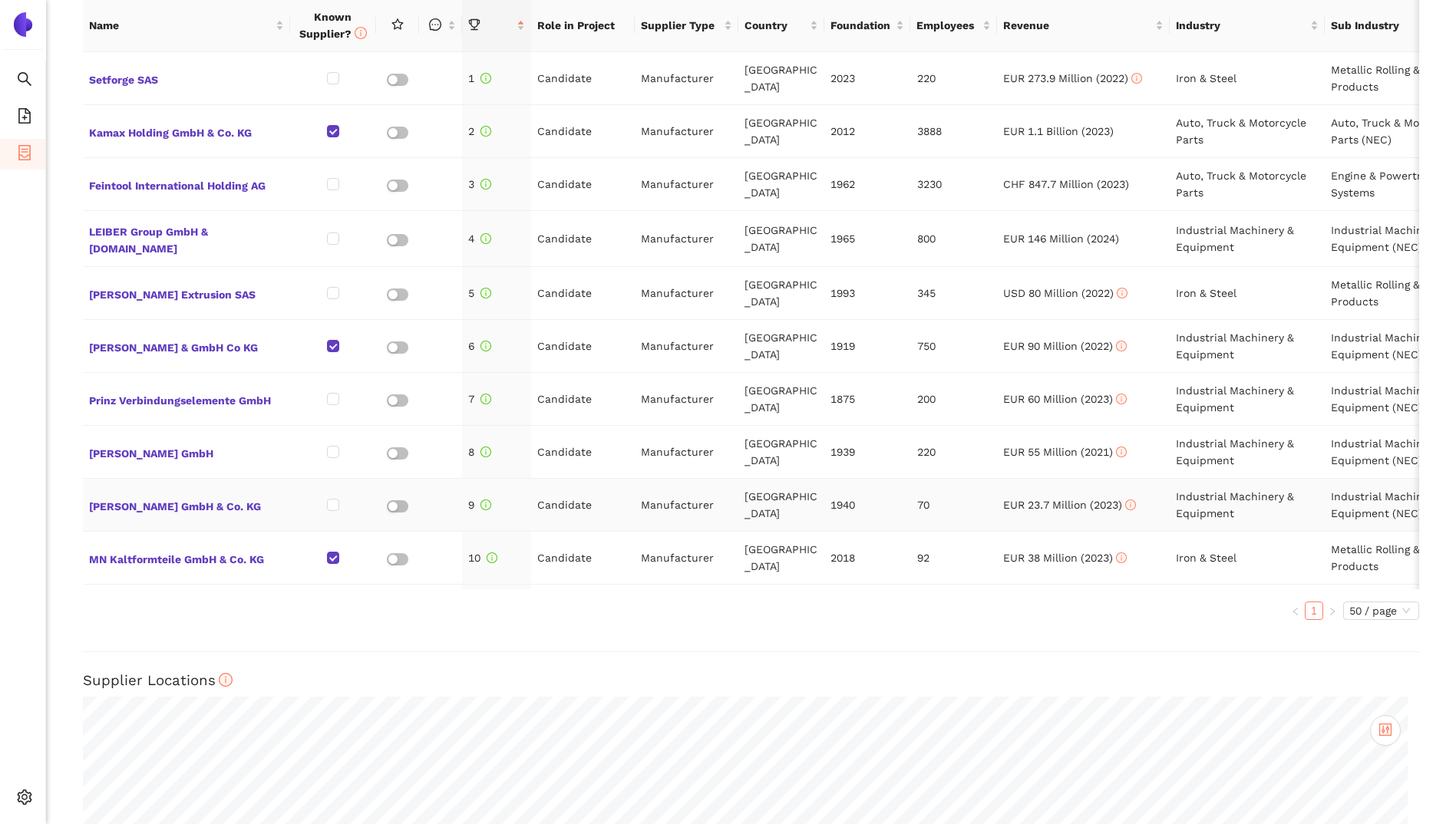
scroll to position [691, 0]
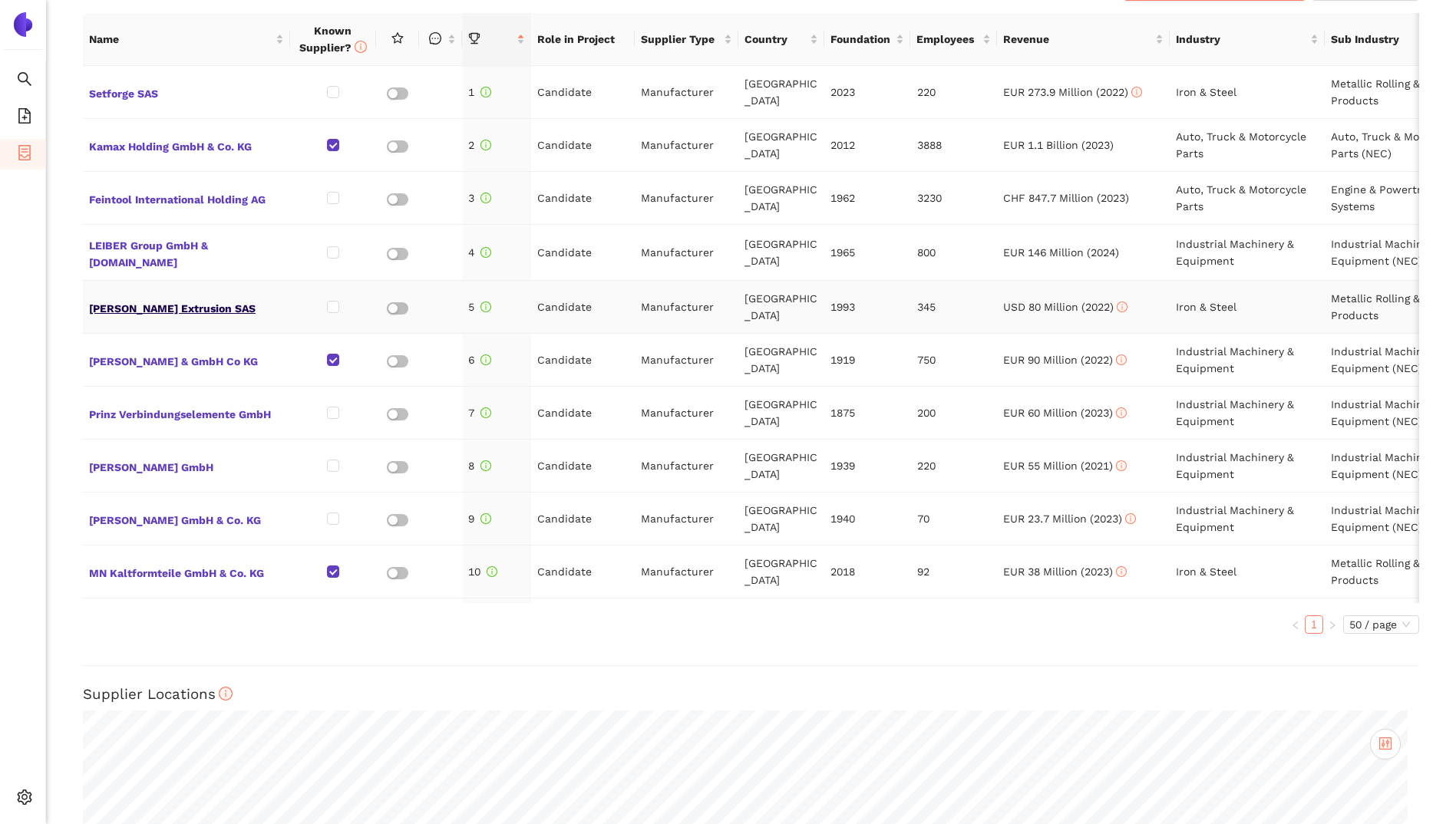
click at [152, 298] on span "[PERSON_NAME] Extrusion SAS" at bounding box center [187, 307] width 195 height 20
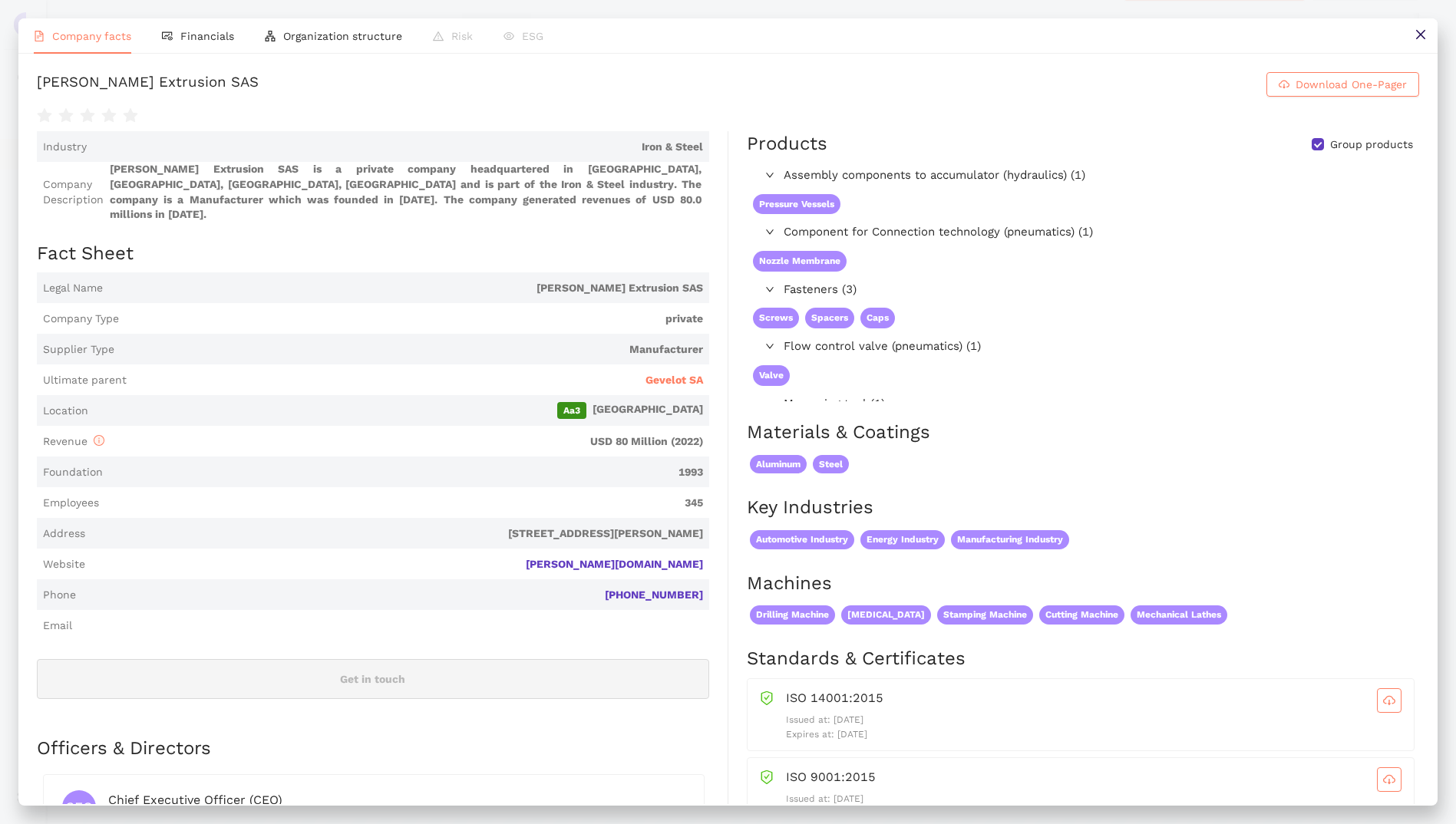
click at [649, 557] on span "walor.com" at bounding box center [397, 564] width 612 height 15
click at [0, 0] on link "walor.com" at bounding box center [0, 0] width 0 height 0
